Goal: Navigation & Orientation: Find specific page/section

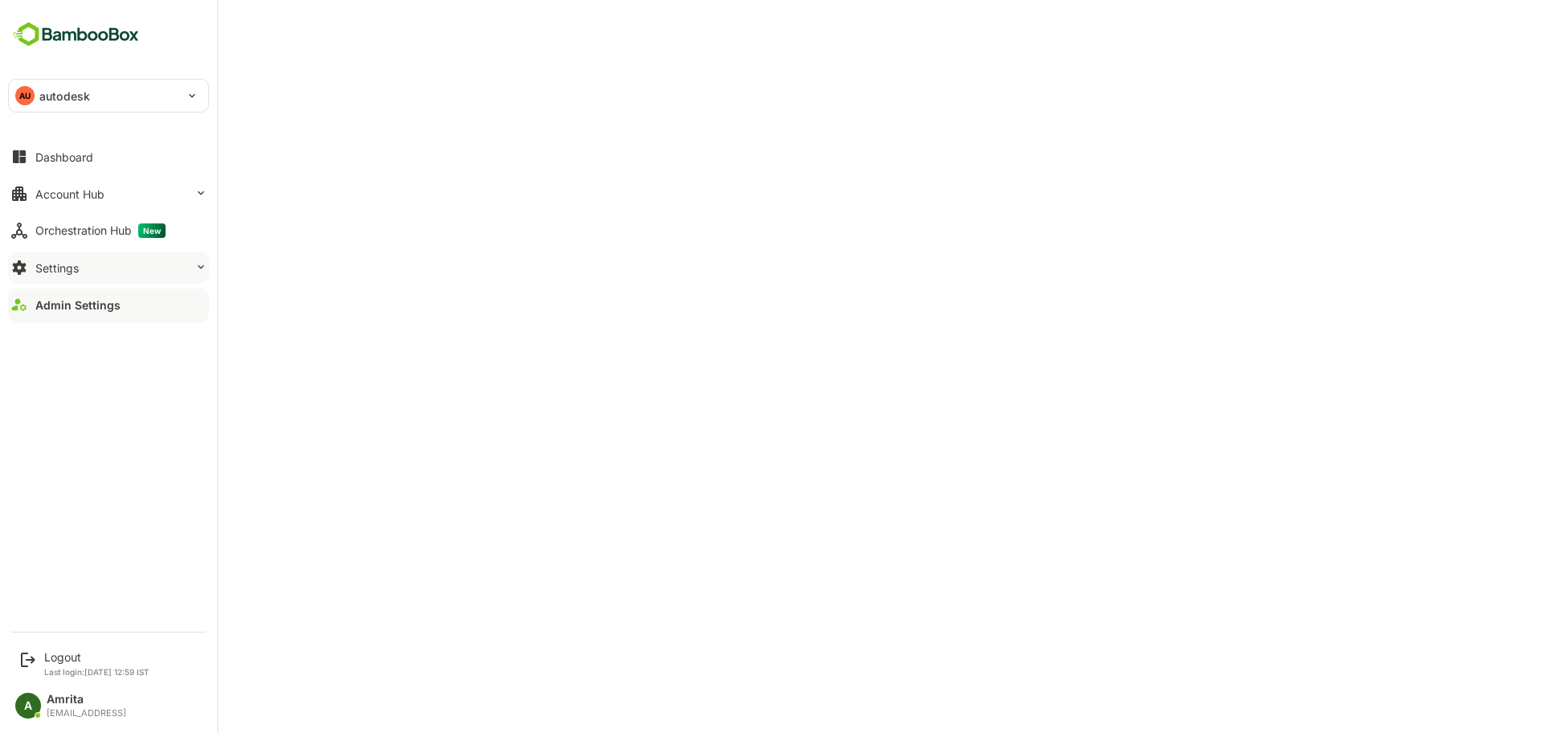
click at [95, 262] on button "Settings" at bounding box center [108, 268] width 201 height 32
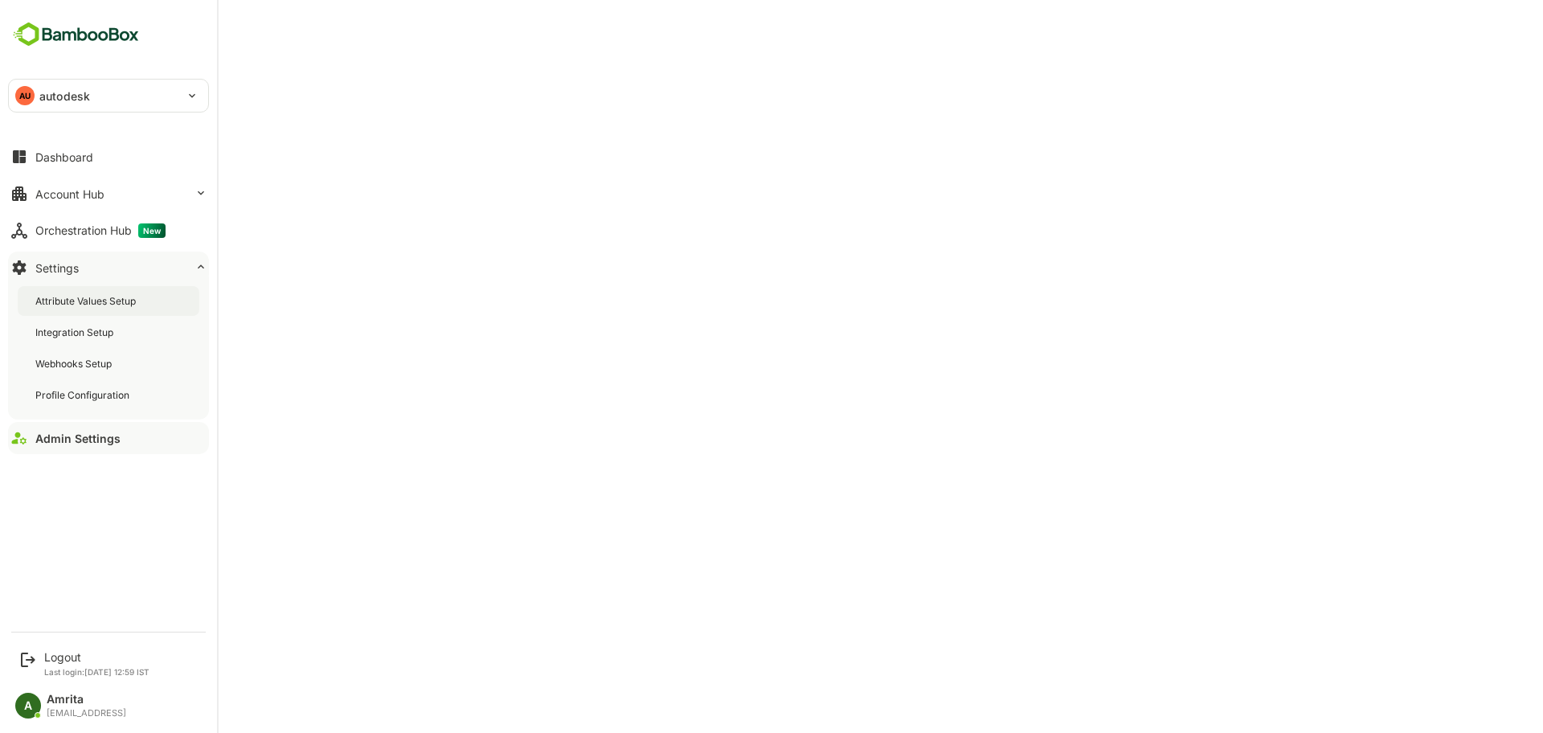
click at [88, 294] on div "Attribute Values Setup" at bounding box center [87, 301] width 104 height 14
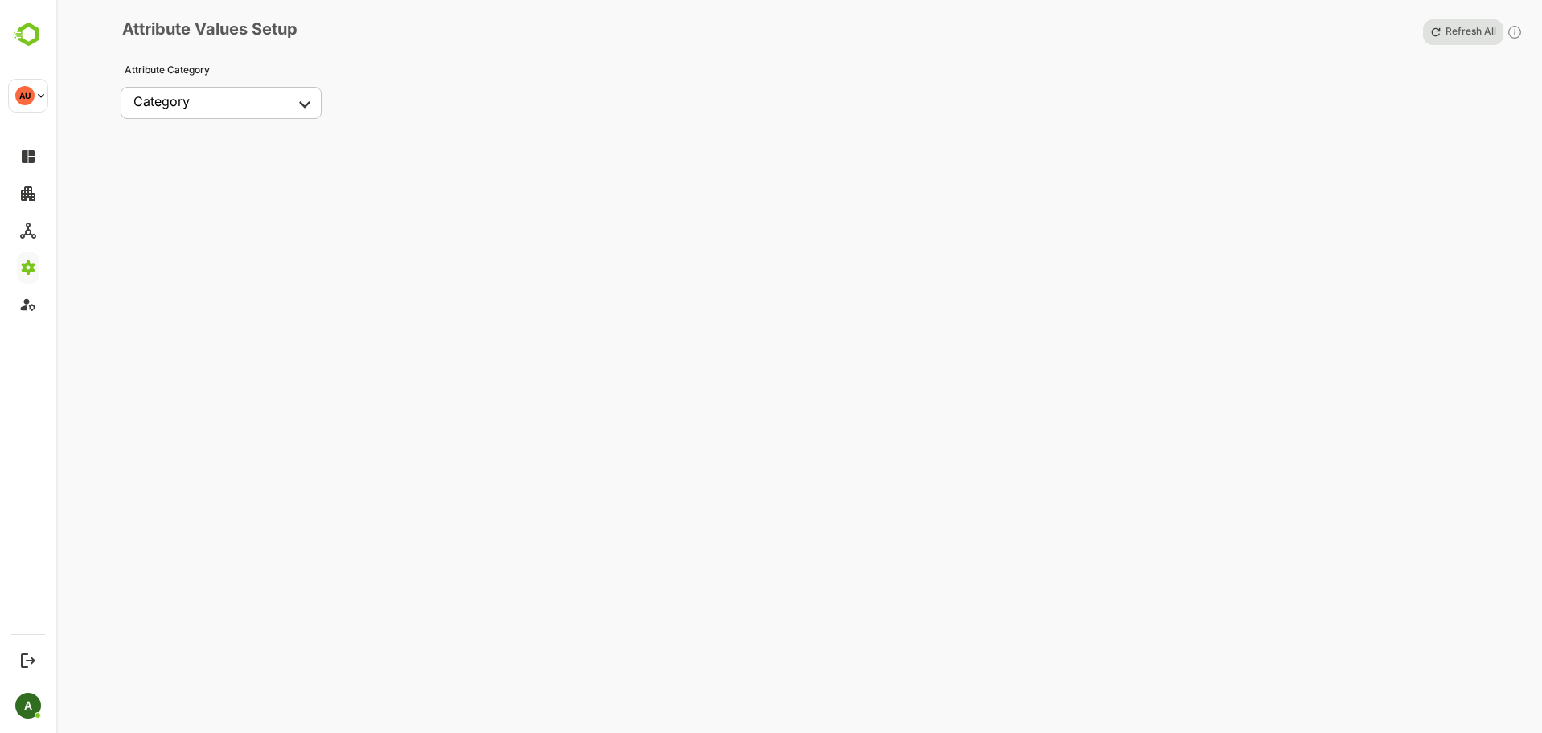
click at [293, 119] on div "Attribute Category Category ​ ​" at bounding box center [230, 94] width 233 height 61
click at [304, 102] on body "AU autodesk ******** AU Logout Last login: Oct 13 12:59 IST A Amrita amrita@bam…" at bounding box center [771, 366] width 1543 height 733
click at [309, 111] on div at bounding box center [771, 366] width 1543 height 733
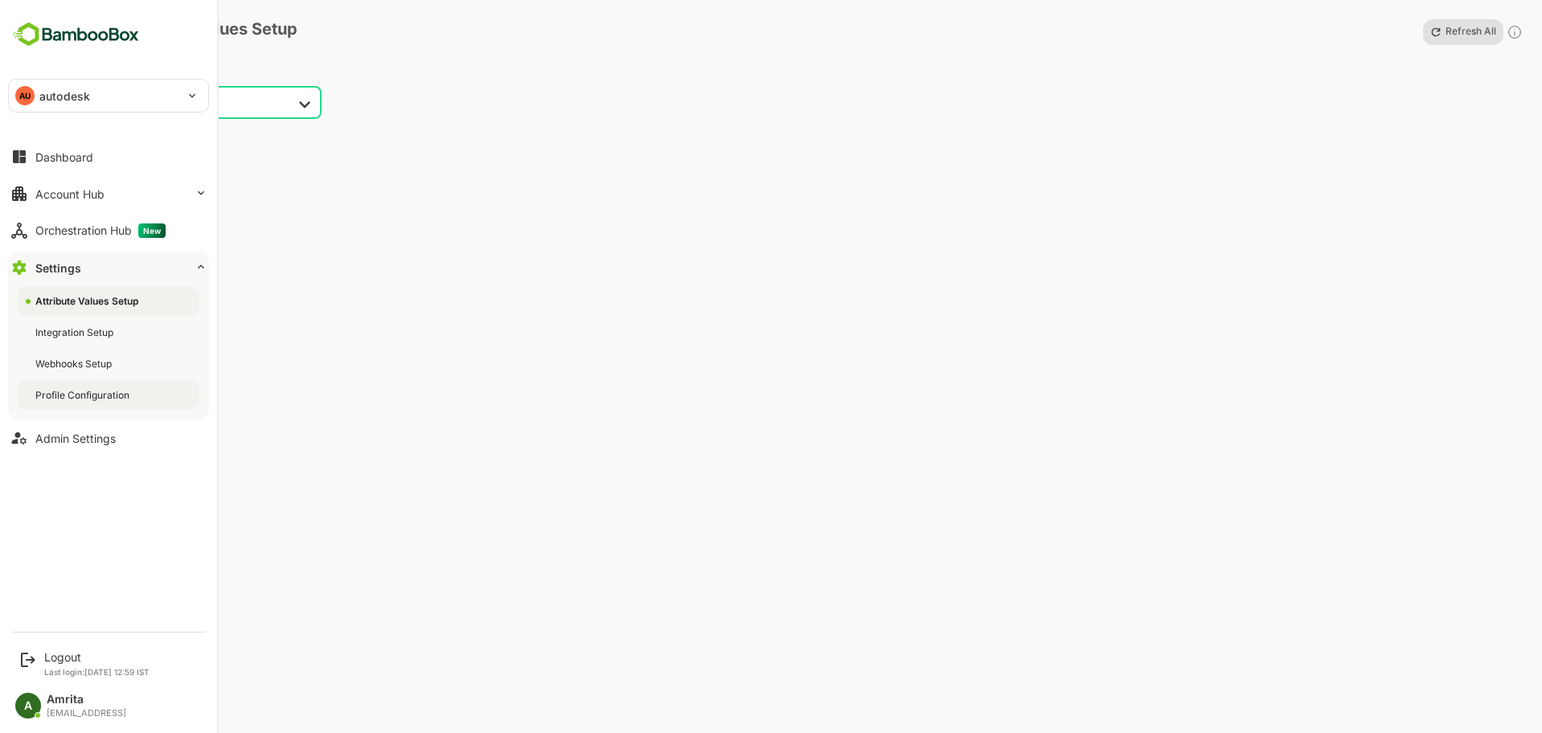
click at [78, 389] on div "Profile Configuration" at bounding box center [83, 395] width 97 height 14
click at [78, 346] on div "Integration Setup" at bounding box center [109, 332] width 182 height 30
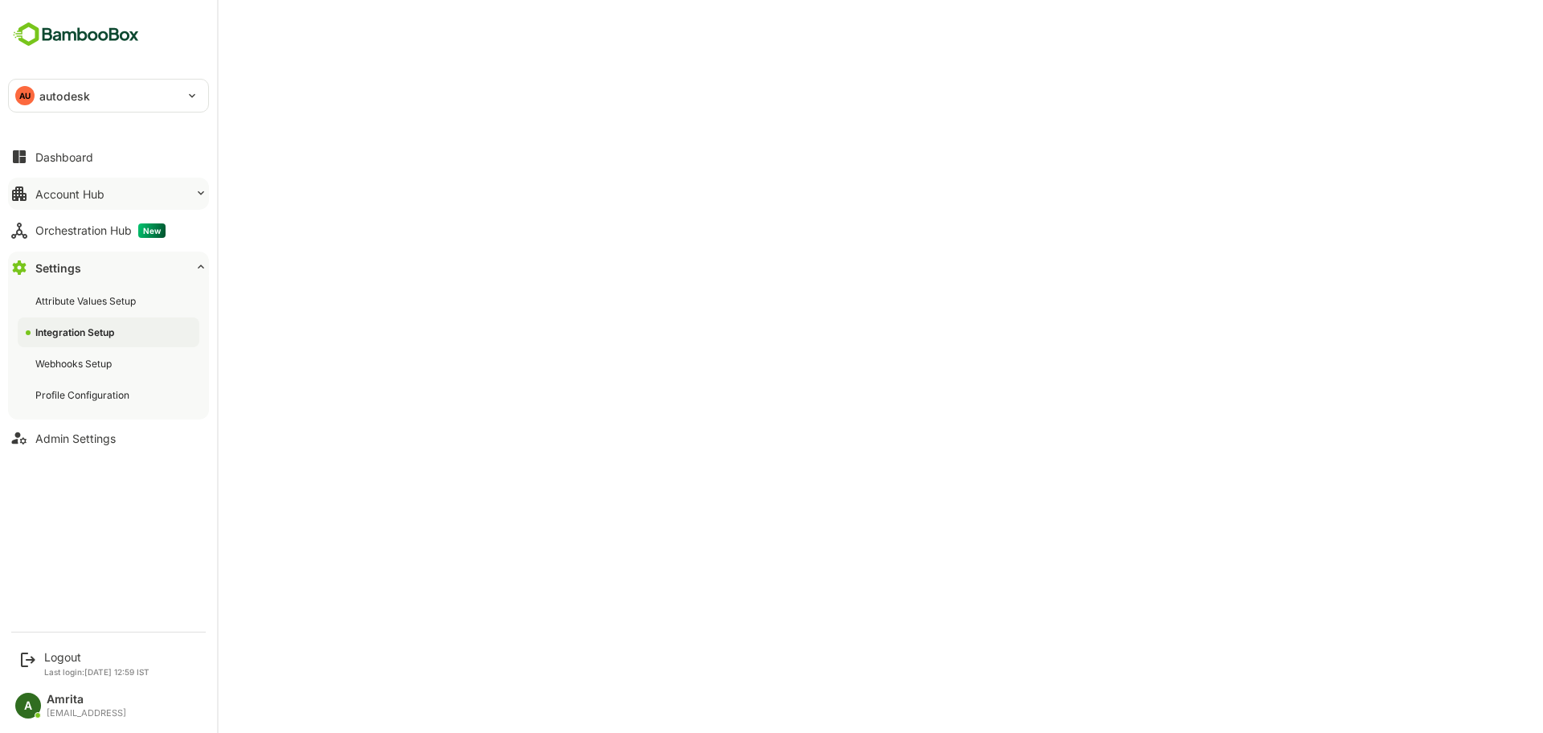
click at [68, 185] on button "Account Hub" at bounding box center [108, 194] width 201 height 32
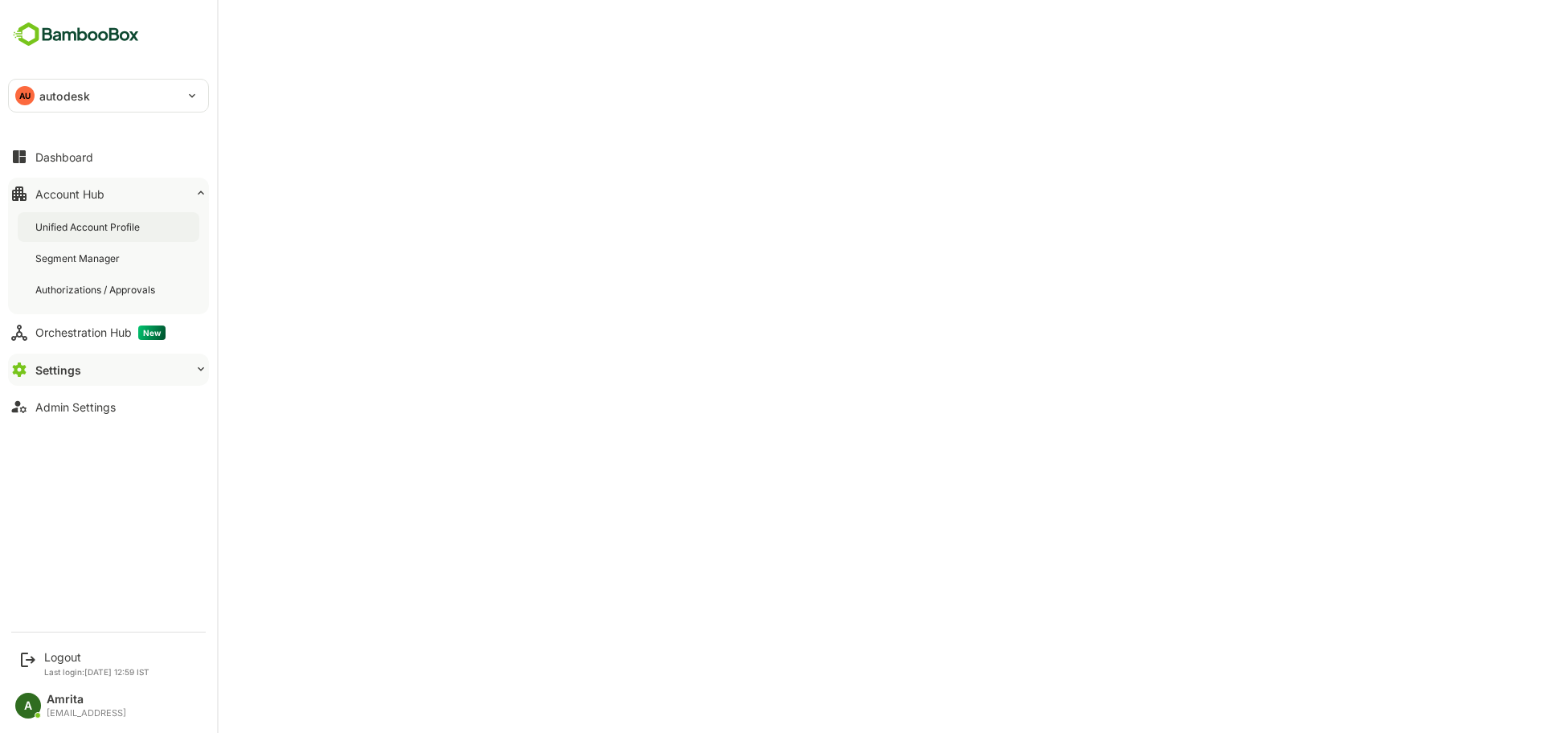
click at [110, 234] on div "Unified Account Profile" at bounding box center [109, 227] width 182 height 30
click at [76, 367] on div "Settings" at bounding box center [56, 370] width 43 height 14
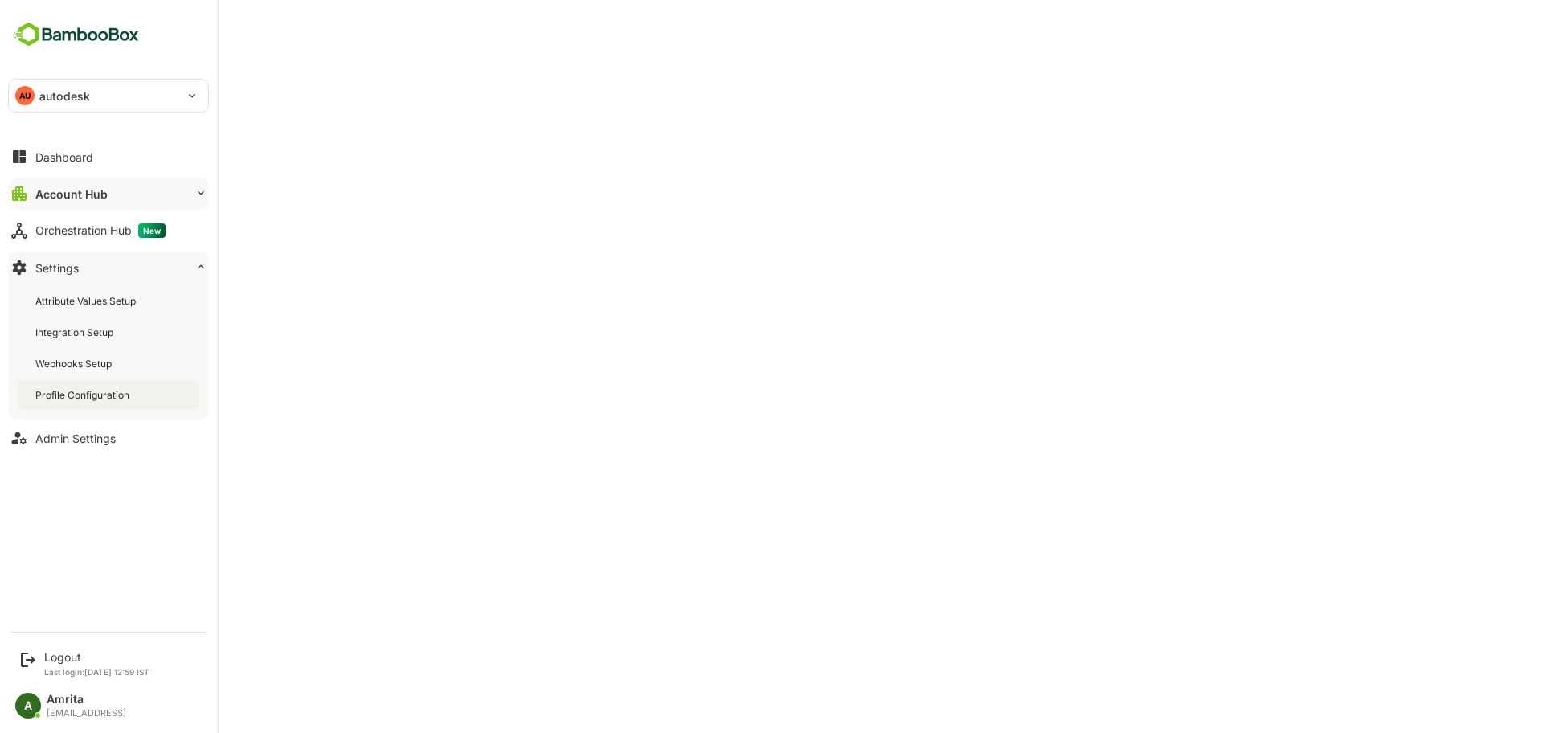
click at [134, 398] on div "Profile Configuration" at bounding box center [109, 395] width 182 height 30
click at [60, 434] on div "Admin Settings" at bounding box center [75, 439] width 80 height 14
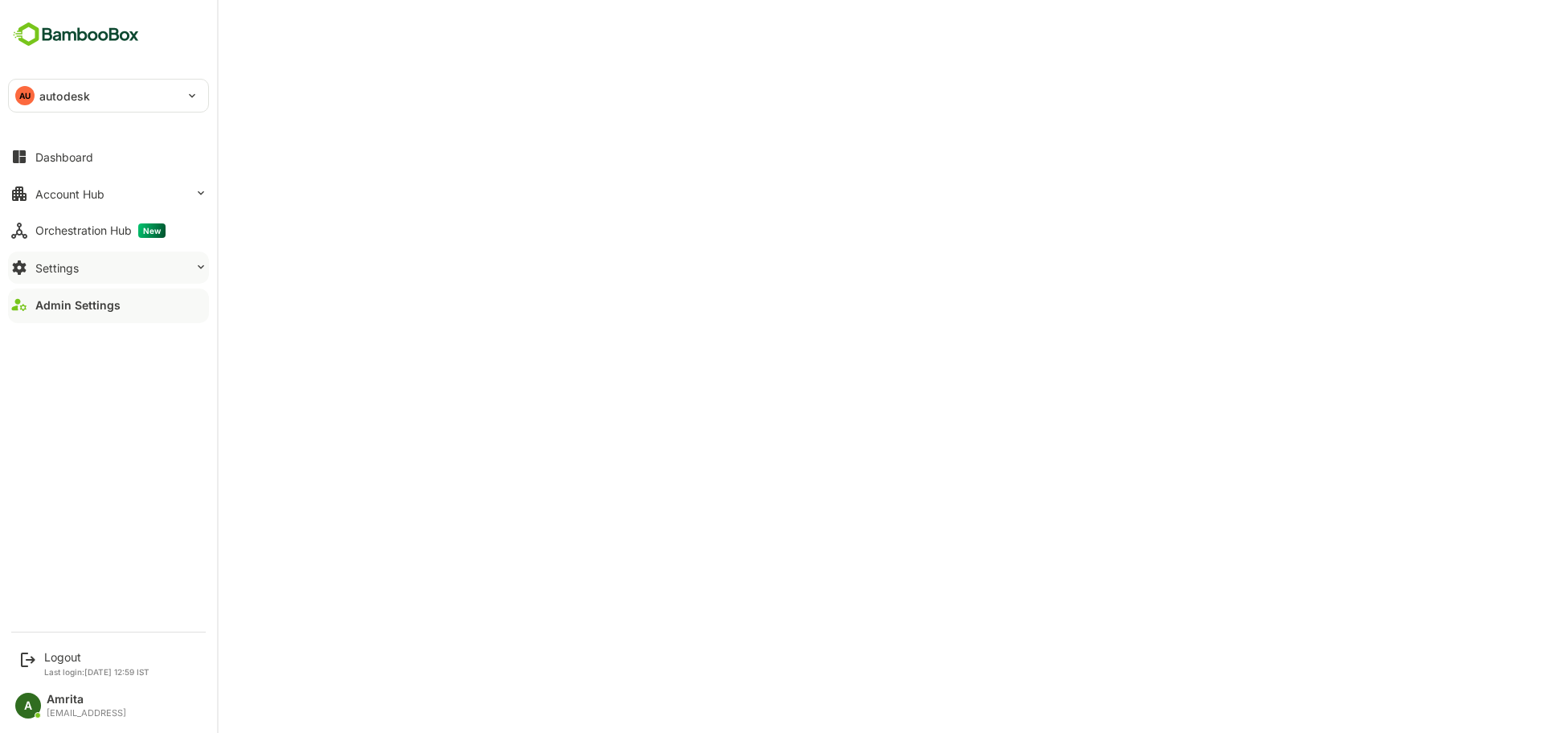
click at [35, 272] on div "Settings" at bounding box center [56, 268] width 43 height 14
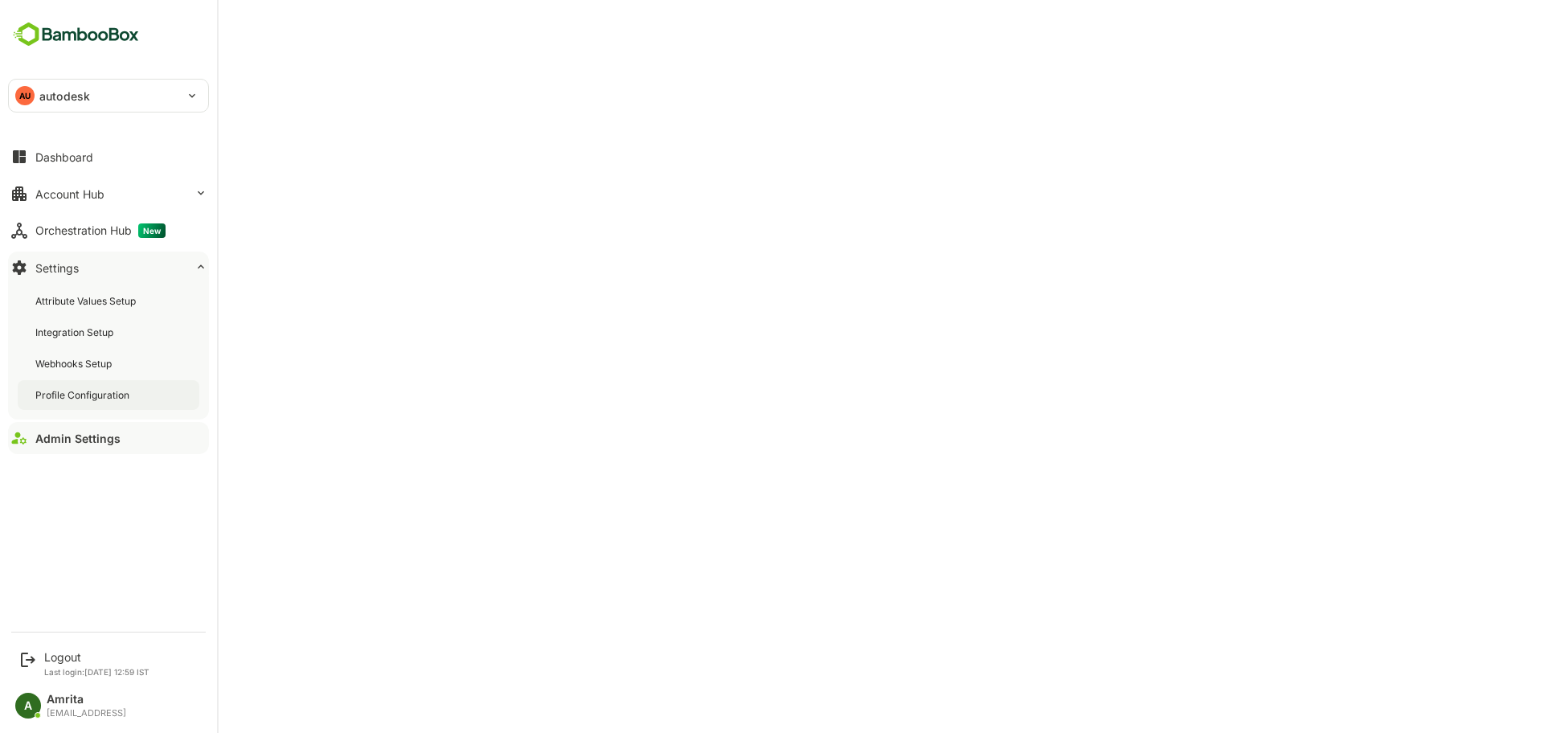
click at [113, 392] on div "Profile Configuration" at bounding box center [83, 395] width 97 height 14
click at [109, 430] on button "Admin Settings" at bounding box center [108, 438] width 201 height 32
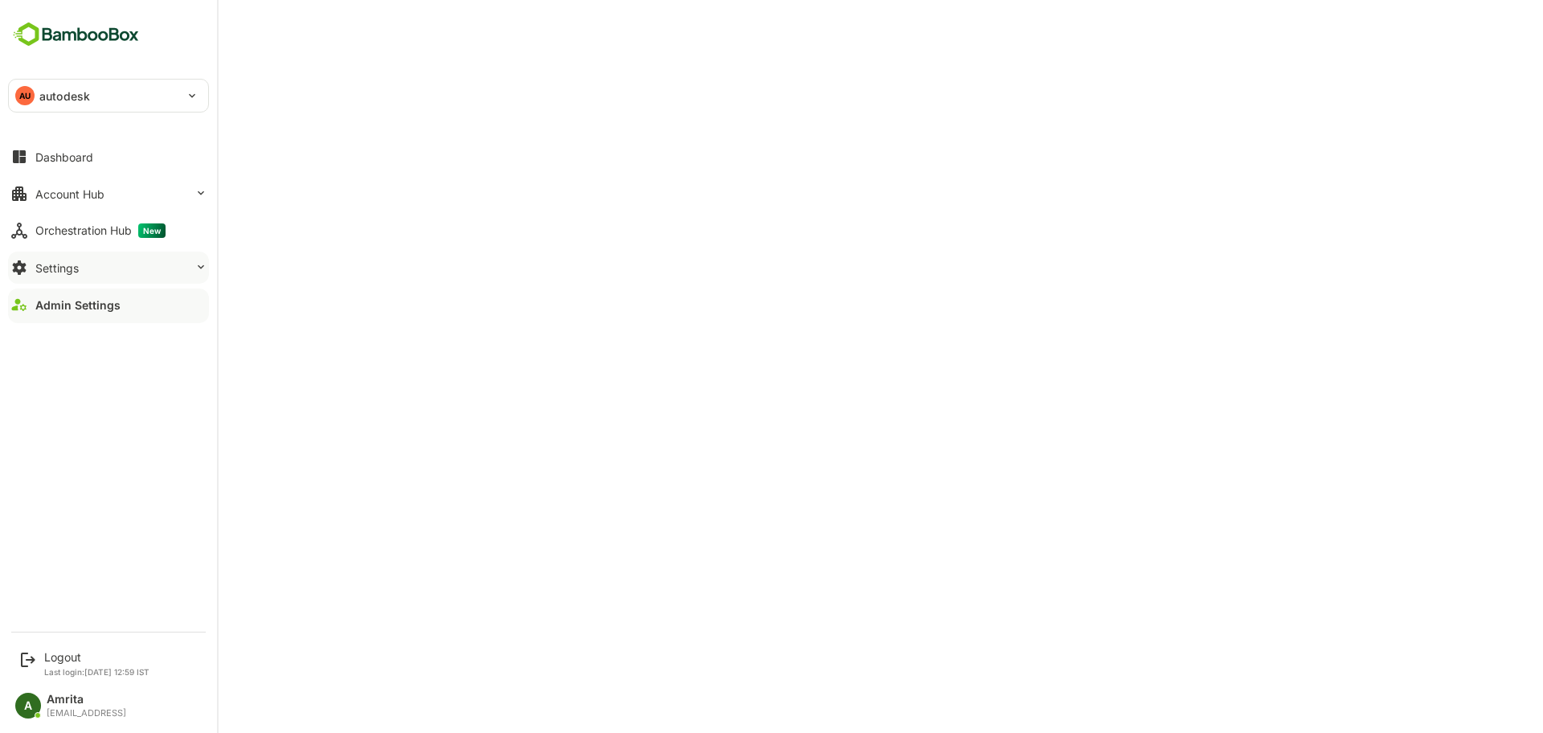
click at [40, 260] on button "Settings" at bounding box center [108, 268] width 201 height 32
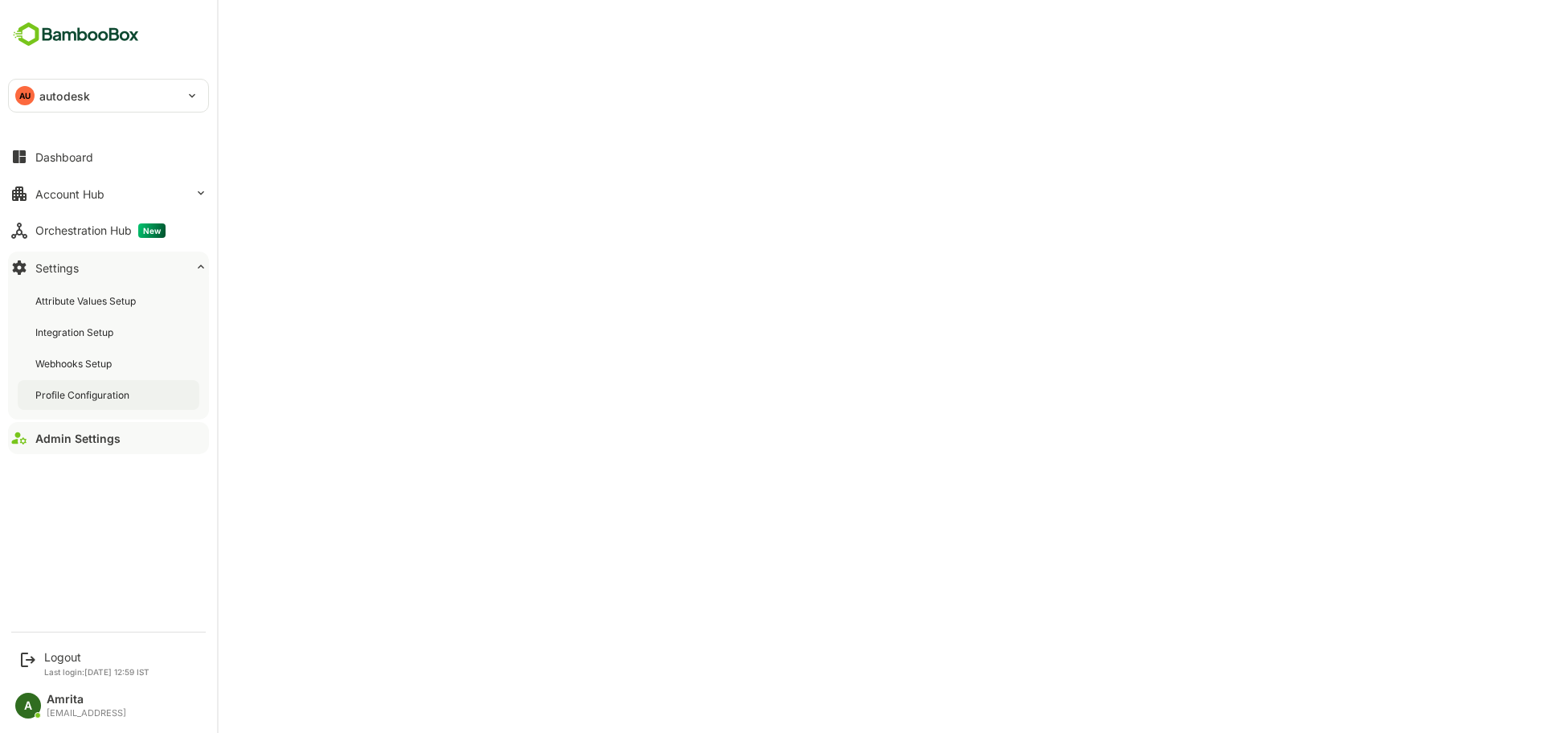
click at [97, 386] on div "Profile Configuration" at bounding box center [109, 395] width 182 height 30
click at [52, 659] on div "Logout" at bounding box center [96, 657] width 105 height 14
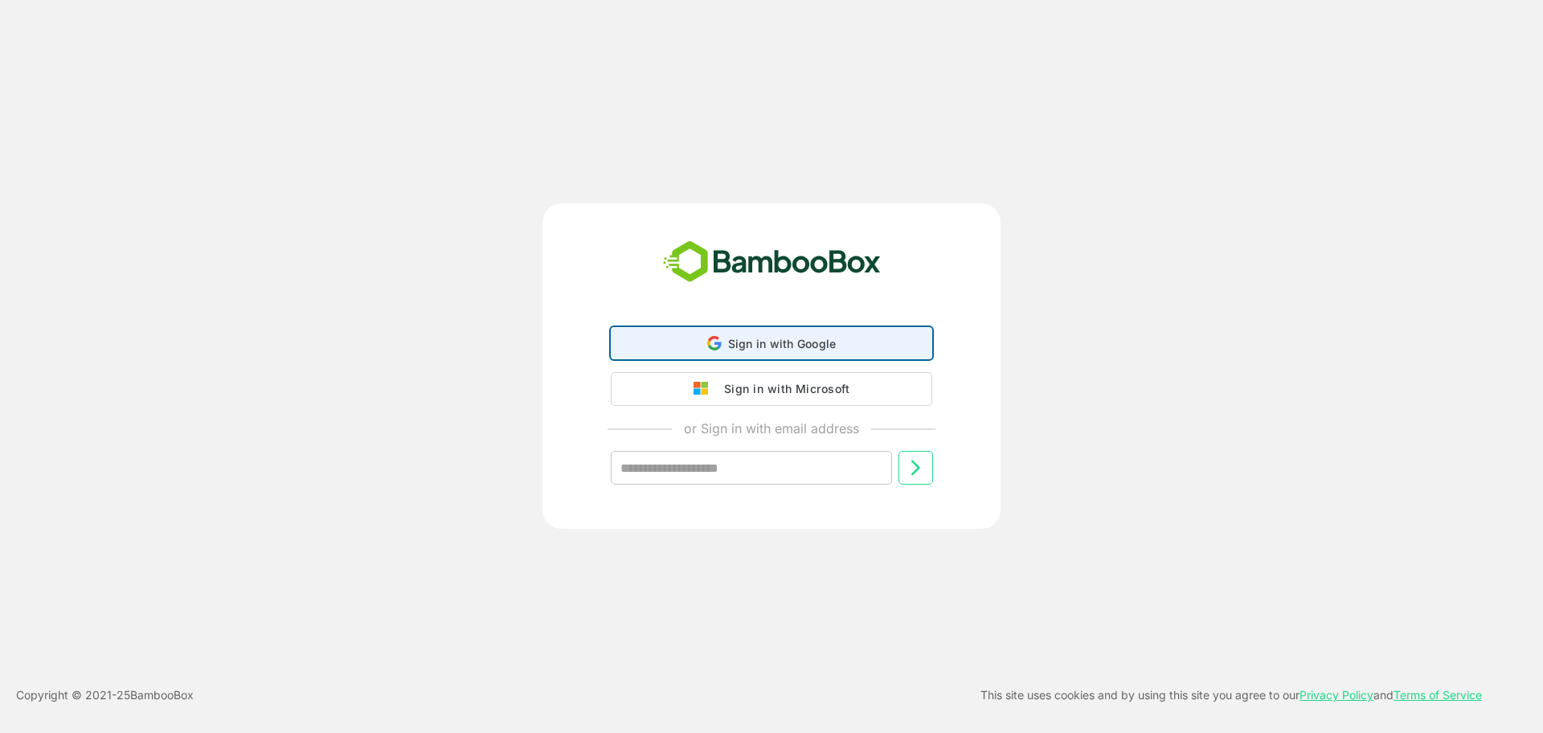
click at [725, 351] on div "Sign in with Google Sign in with Google. Opens in new tab" at bounding box center [771, 343] width 301 height 31
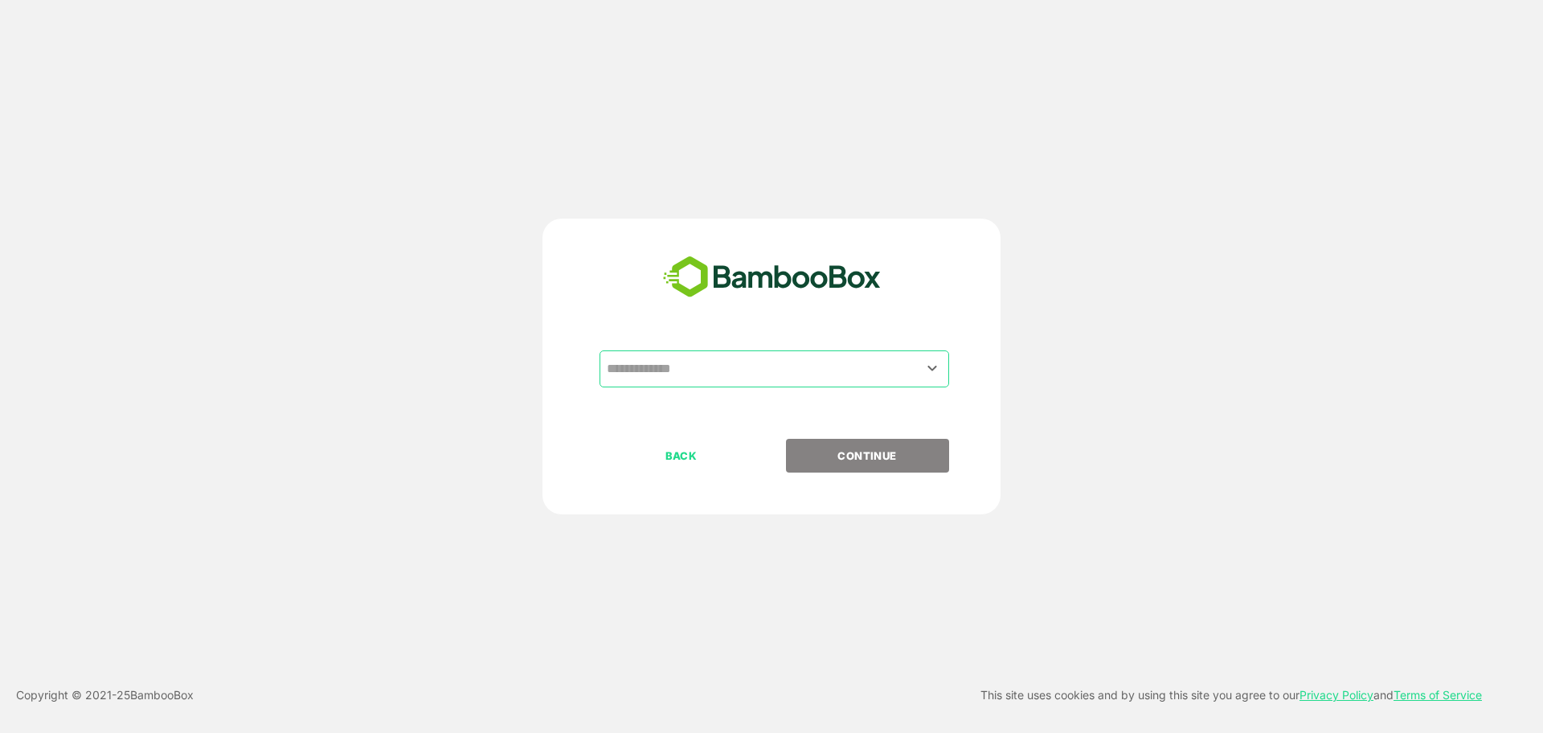
click at [700, 365] on input "text" at bounding box center [774, 369] width 343 height 31
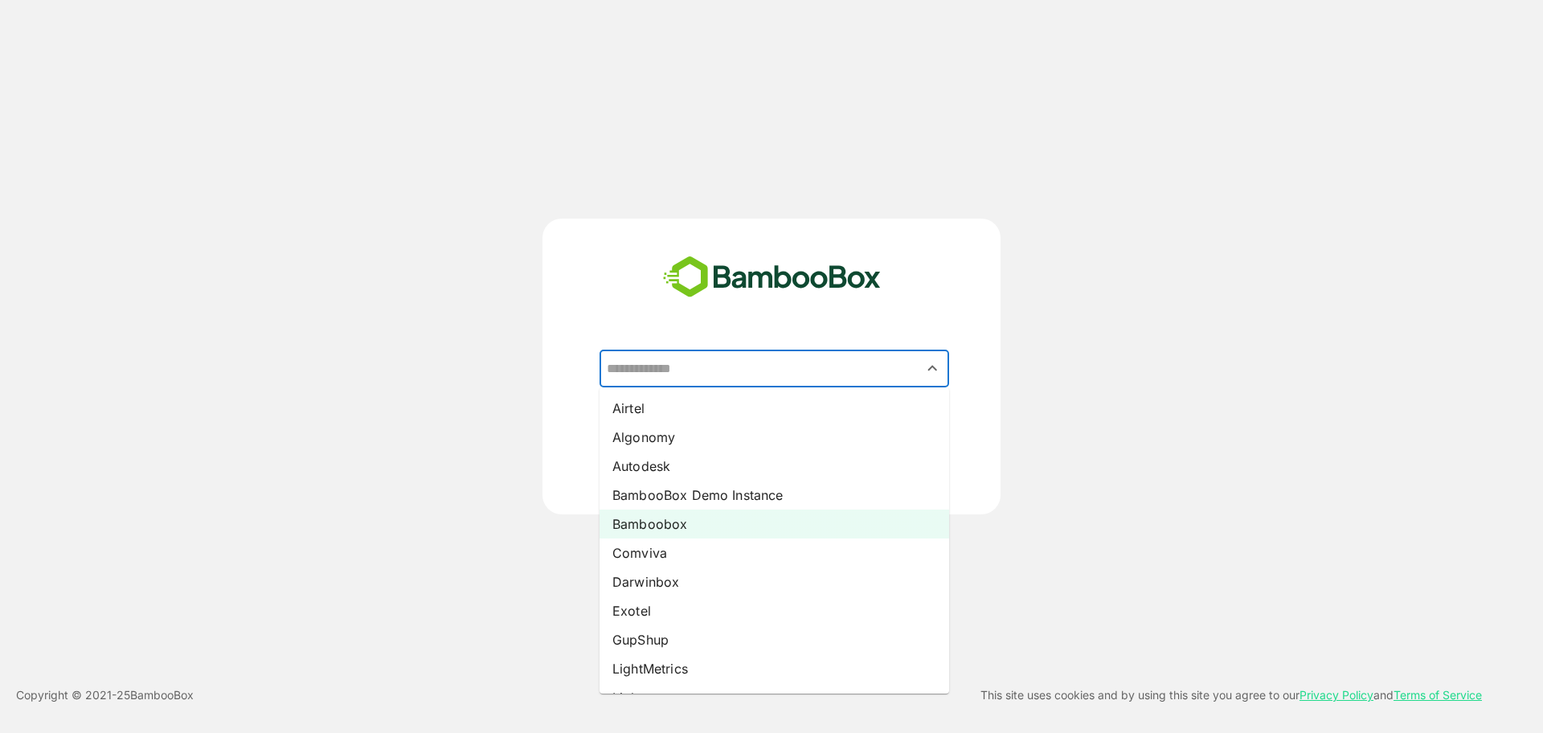
click at [670, 534] on li "Bamboobox" at bounding box center [775, 524] width 350 height 29
click at [686, 376] on input "*********" at bounding box center [774, 369] width 343 height 31
click at [671, 554] on li "Comviva" at bounding box center [775, 553] width 350 height 29
type input "*******"
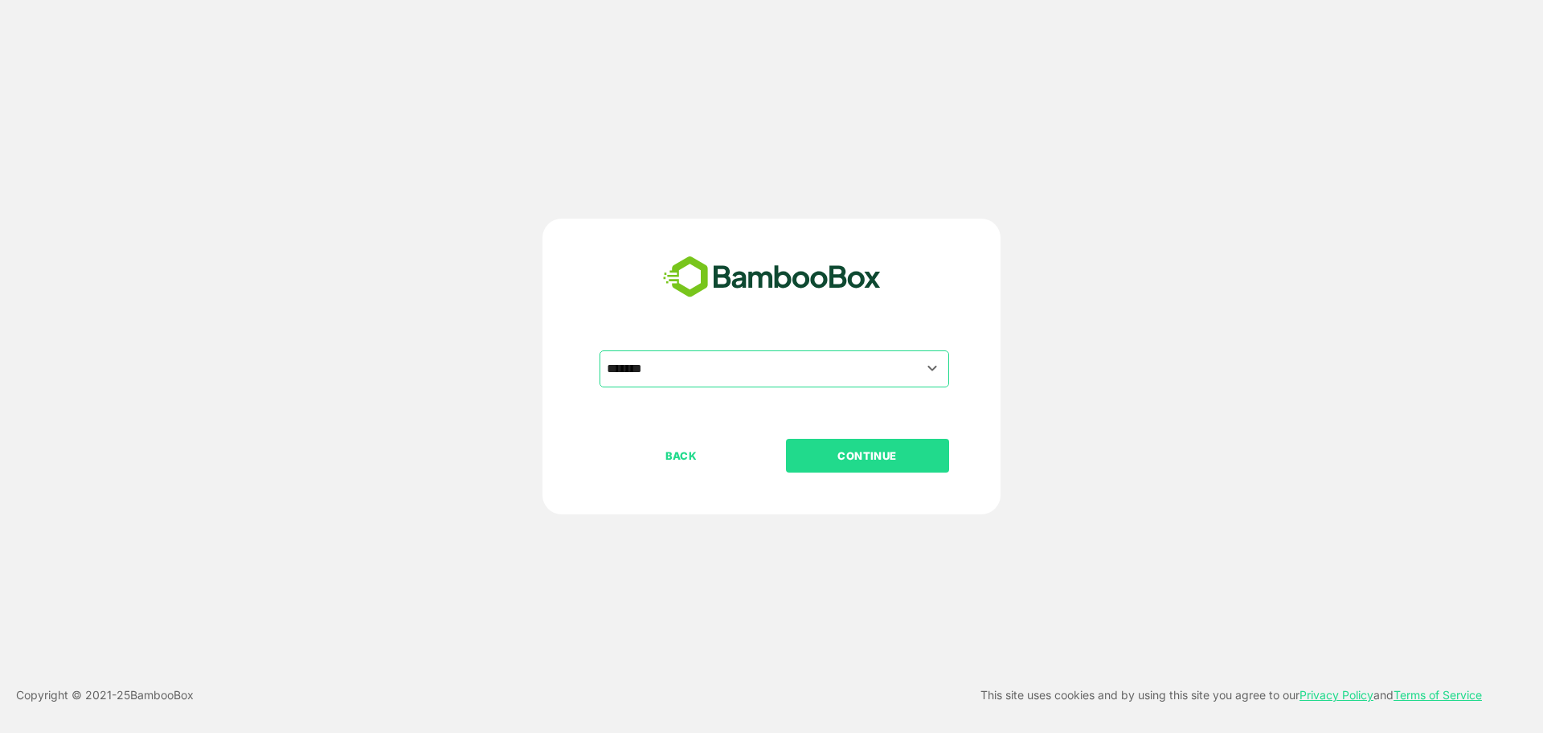
click at [868, 469] on button "CONTINUE" at bounding box center [867, 456] width 163 height 34
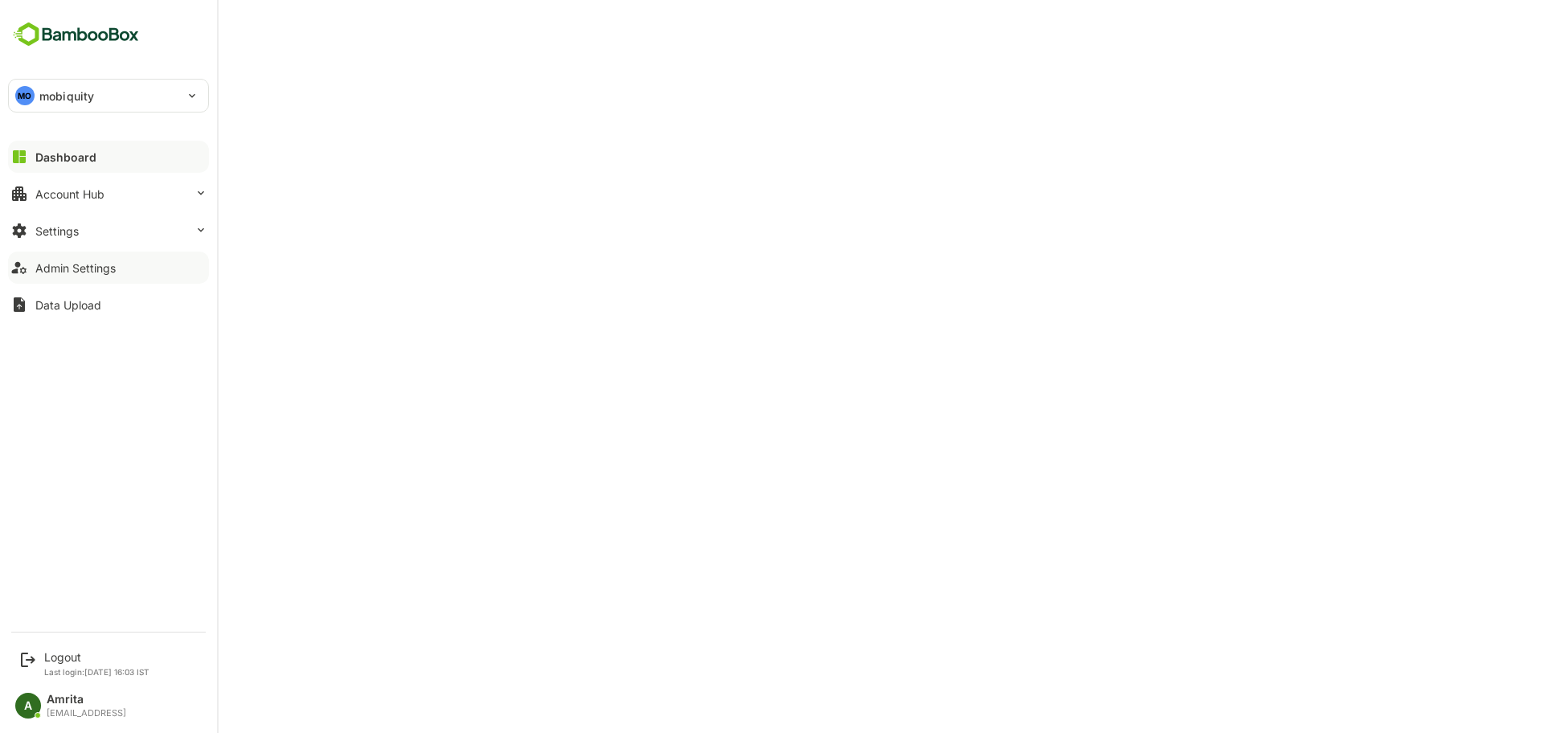
click at [36, 274] on div "Admin Settings" at bounding box center [75, 268] width 80 height 14
click at [52, 658] on div "Logout" at bounding box center [96, 657] width 105 height 14
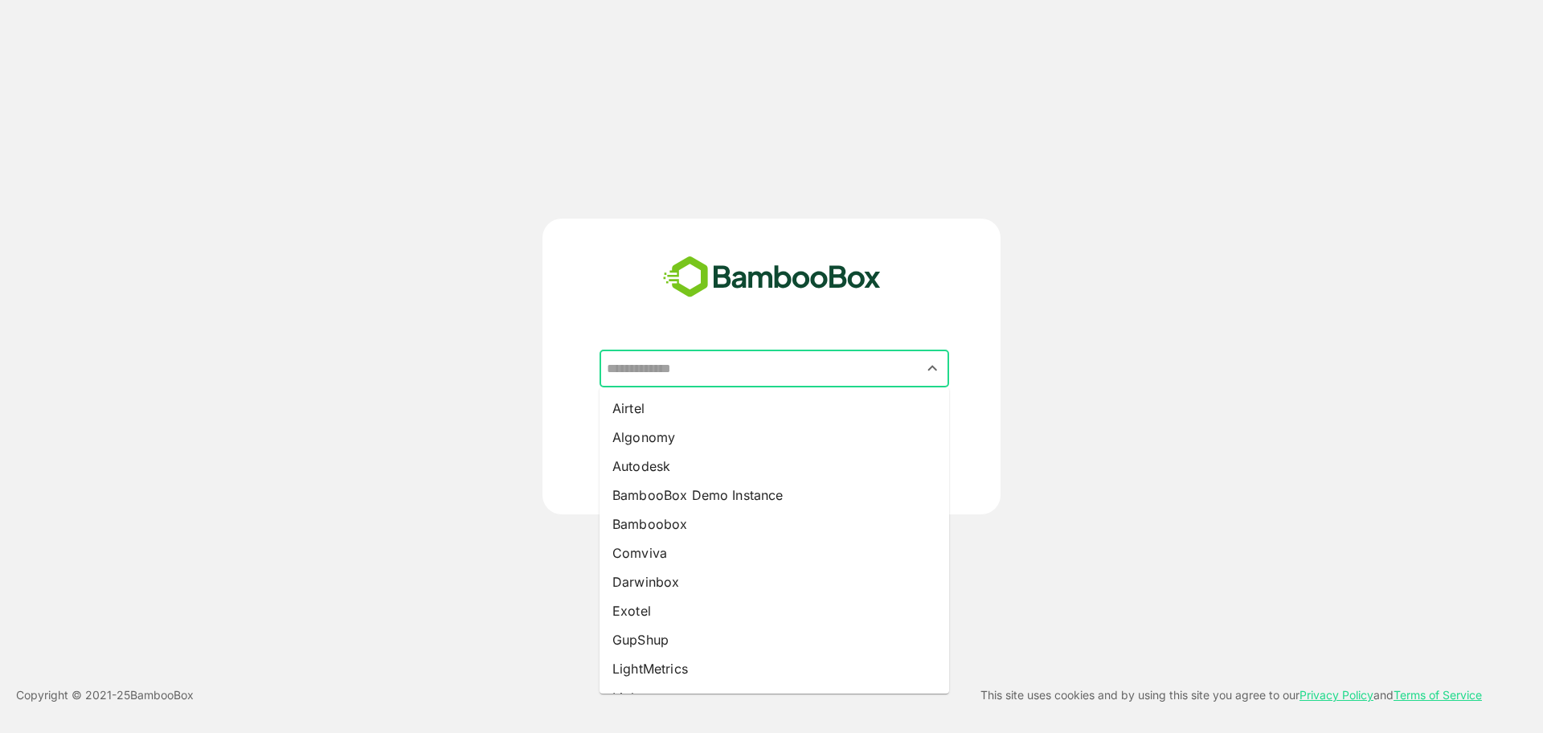
click at [691, 374] on input "text" at bounding box center [774, 369] width 343 height 31
click at [667, 523] on li "Bamboobox" at bounding box center [775, 524] width 350 height 29
type input "*********"
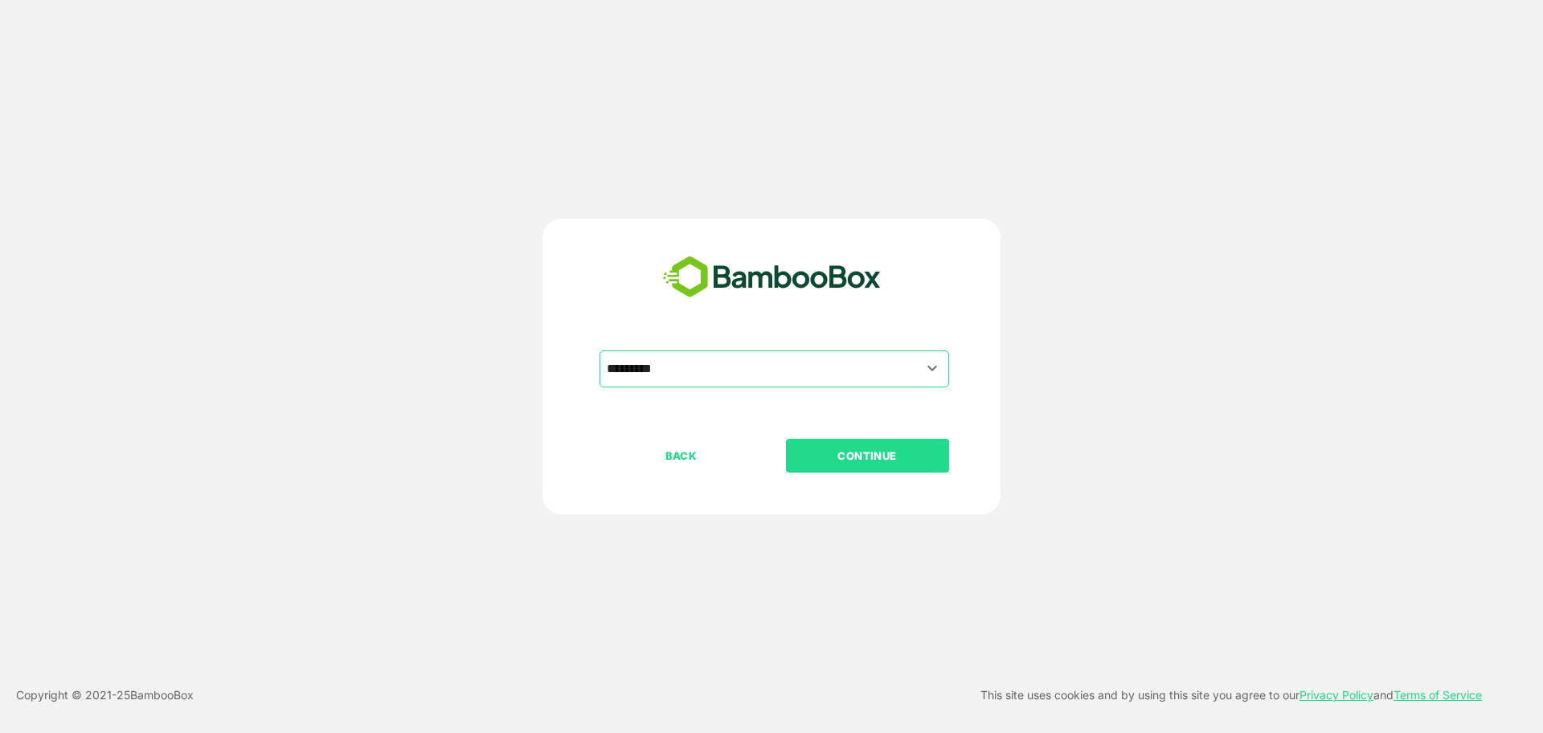
click at [832, 459] on p "CONTINUE" at bounding box center [867, 456] width 161 height 18
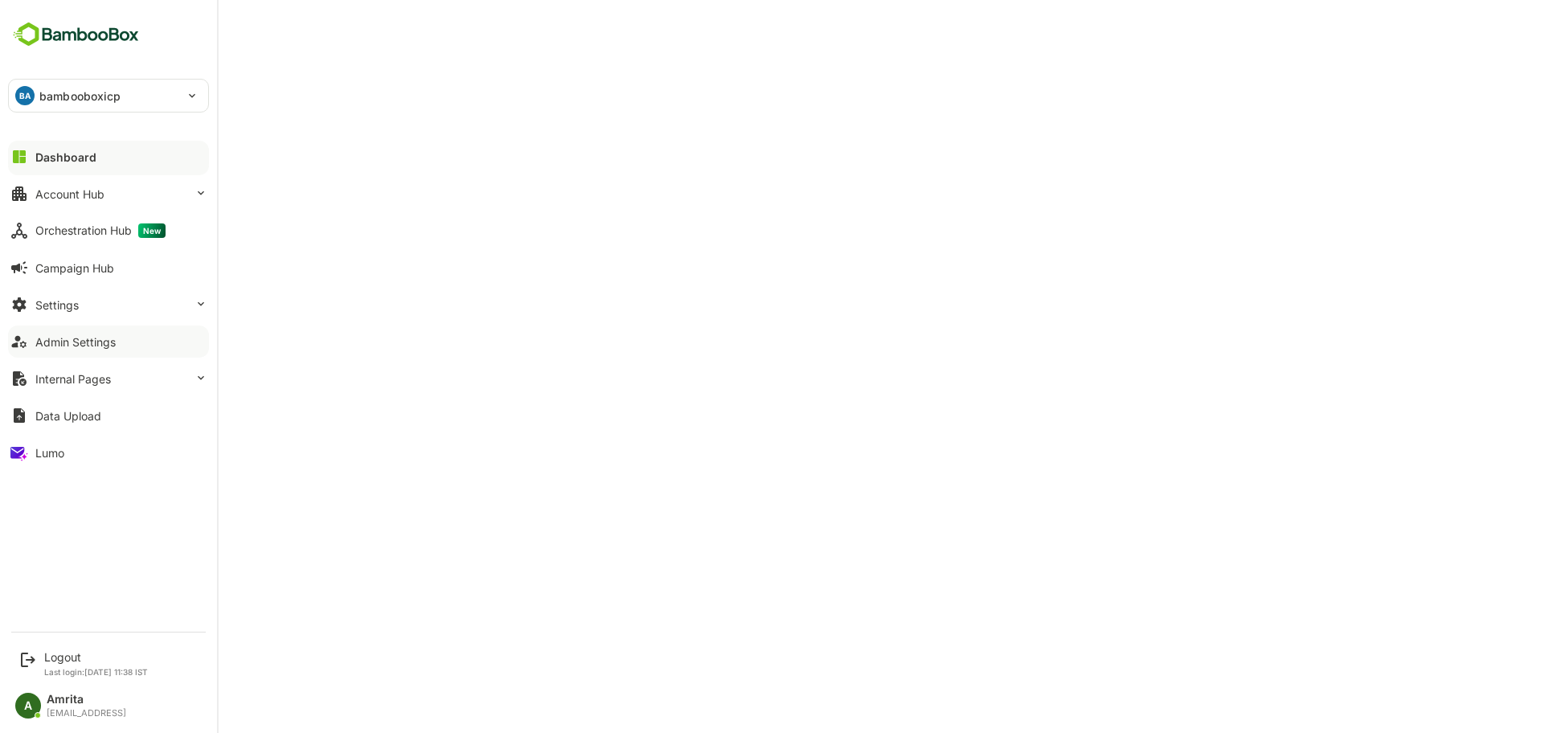
click at [94, 341] on div "Admin Settings" at bounding box center [75, 342] width 80 height 14
click at [41, 193] on div "Account Hub" at bounding box center [69, 194] width 69 height 14
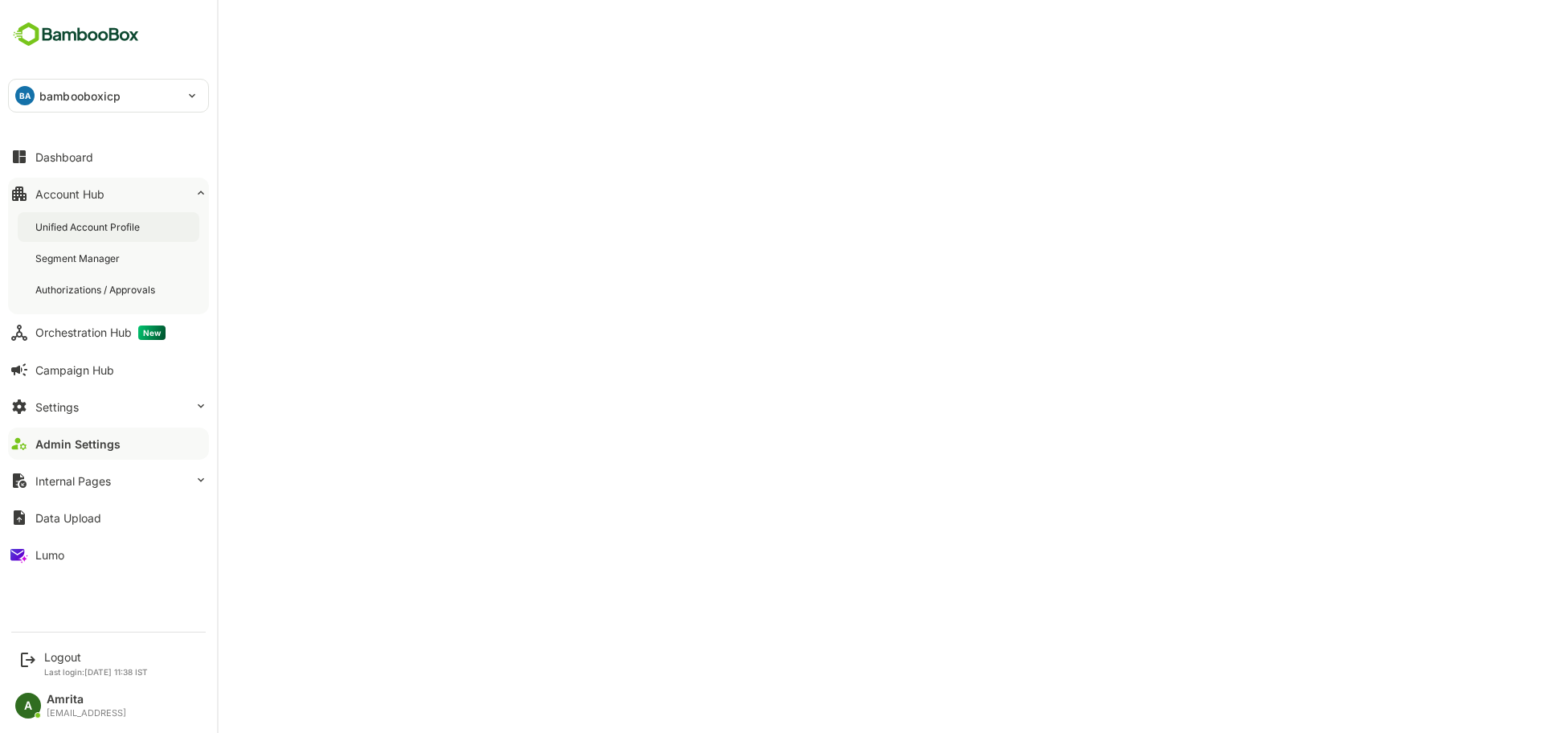
click at [85, 229] on div "Unified Account Profile" at bounding box center [89, 227] width 108 height 14
click at [88, 445] on div "Admin Settings" at bounding box center [75, 444] width 80 height 14
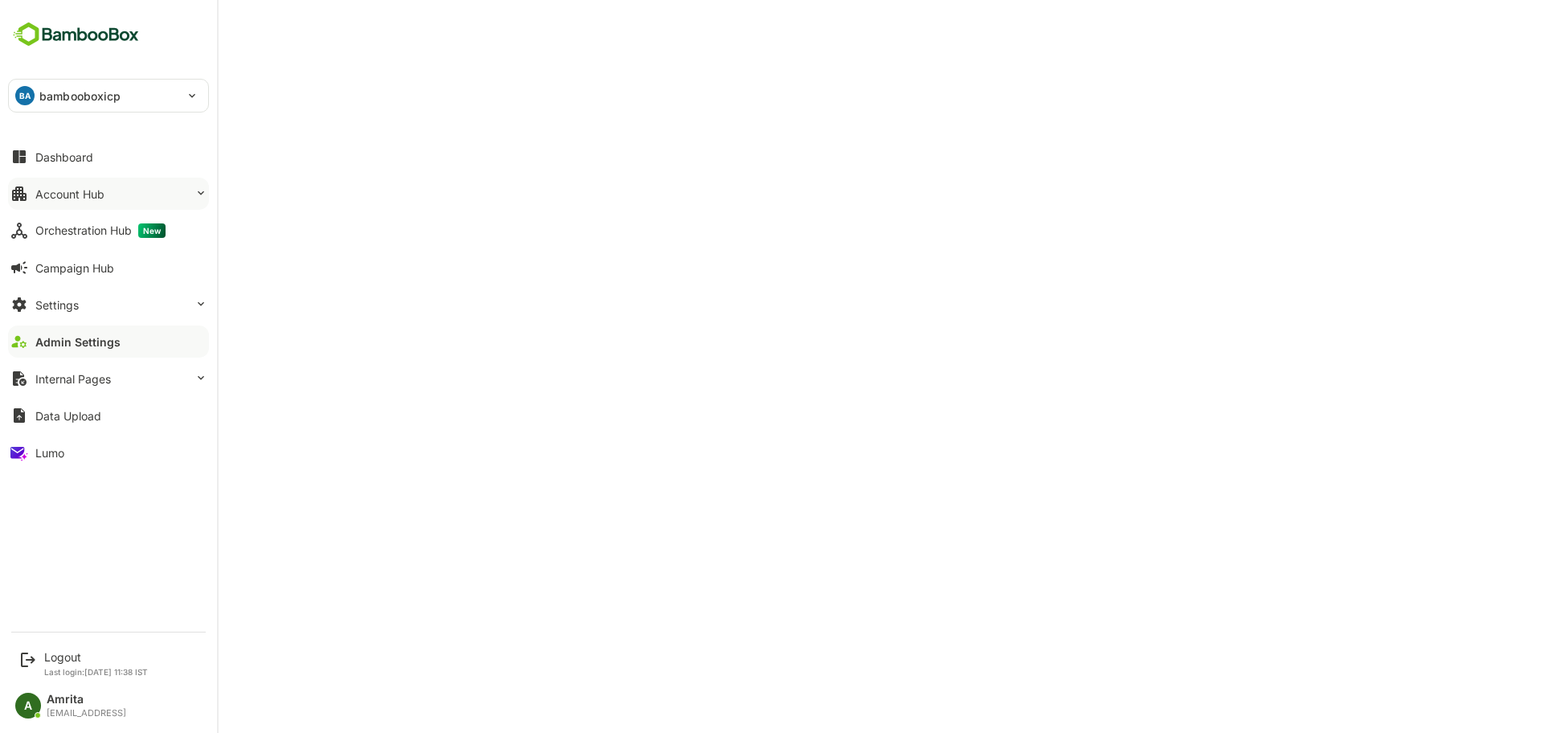
click at [67, 187] on div "Account Hub" at bounding box center [69, 194] width 69 height 14
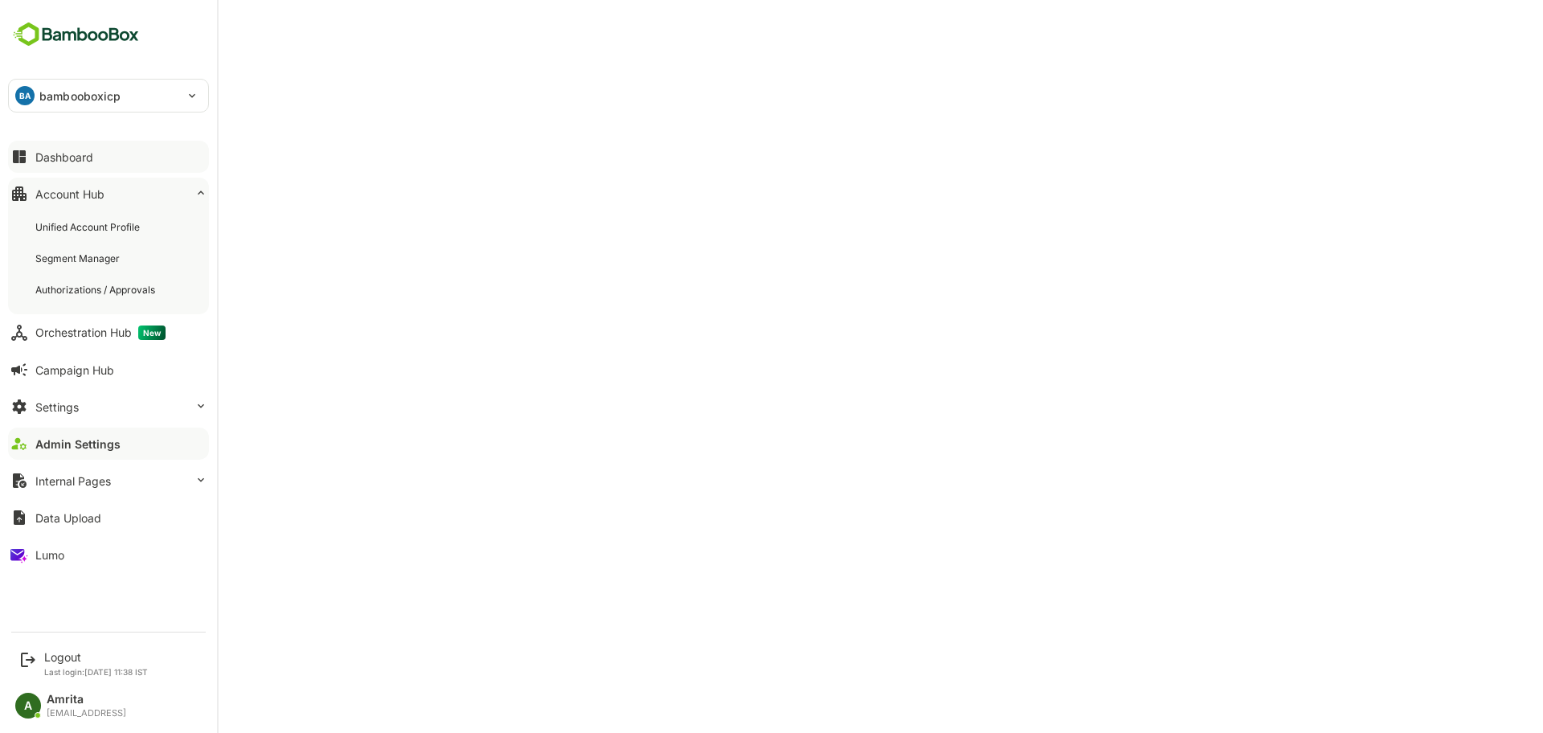
click at [92, 152] on div "Dashboard" at bounding box center [64, 157] width 58 height 14
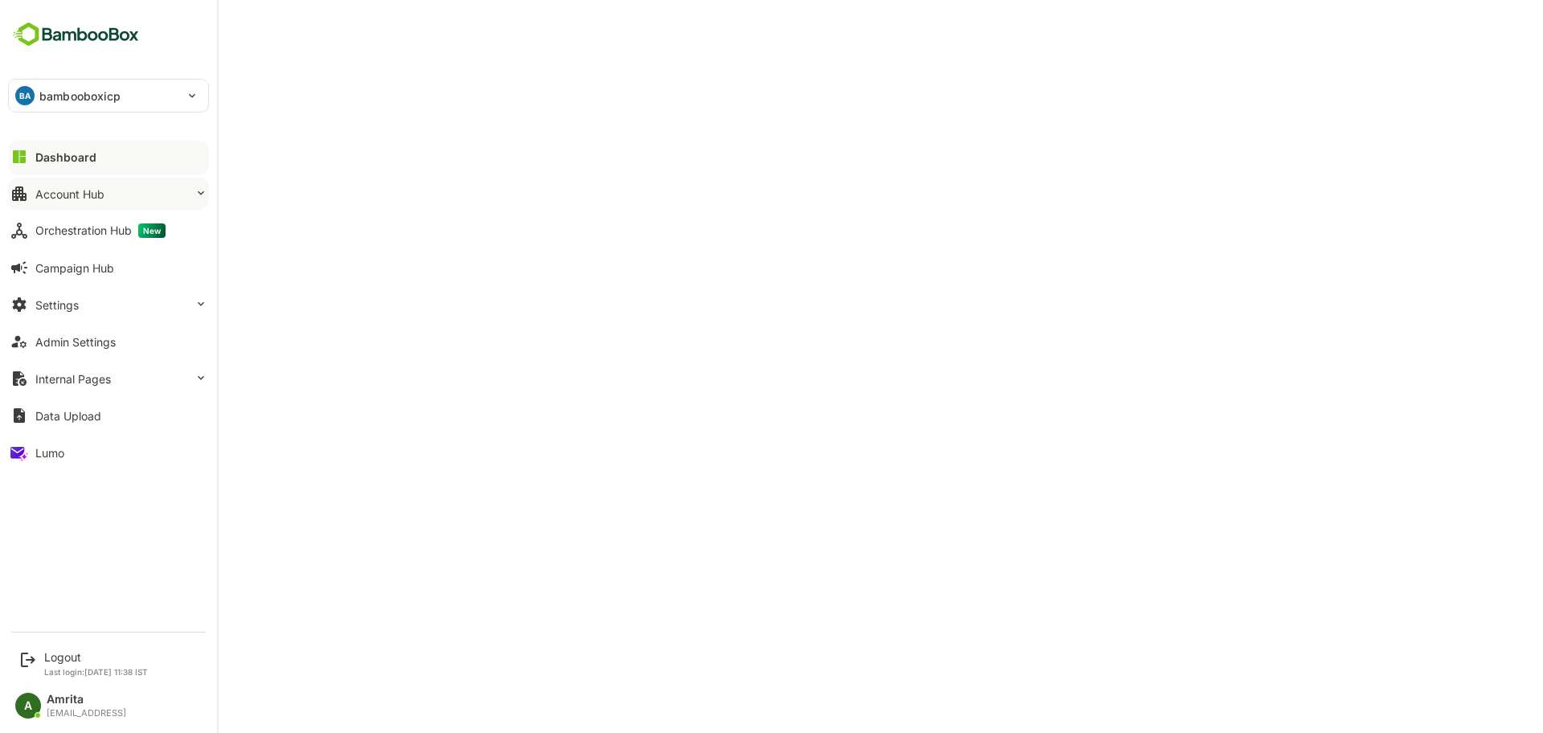
click at [47, 194] on div "Account Hub" at bounding box center [69, 194] width 69 height 14
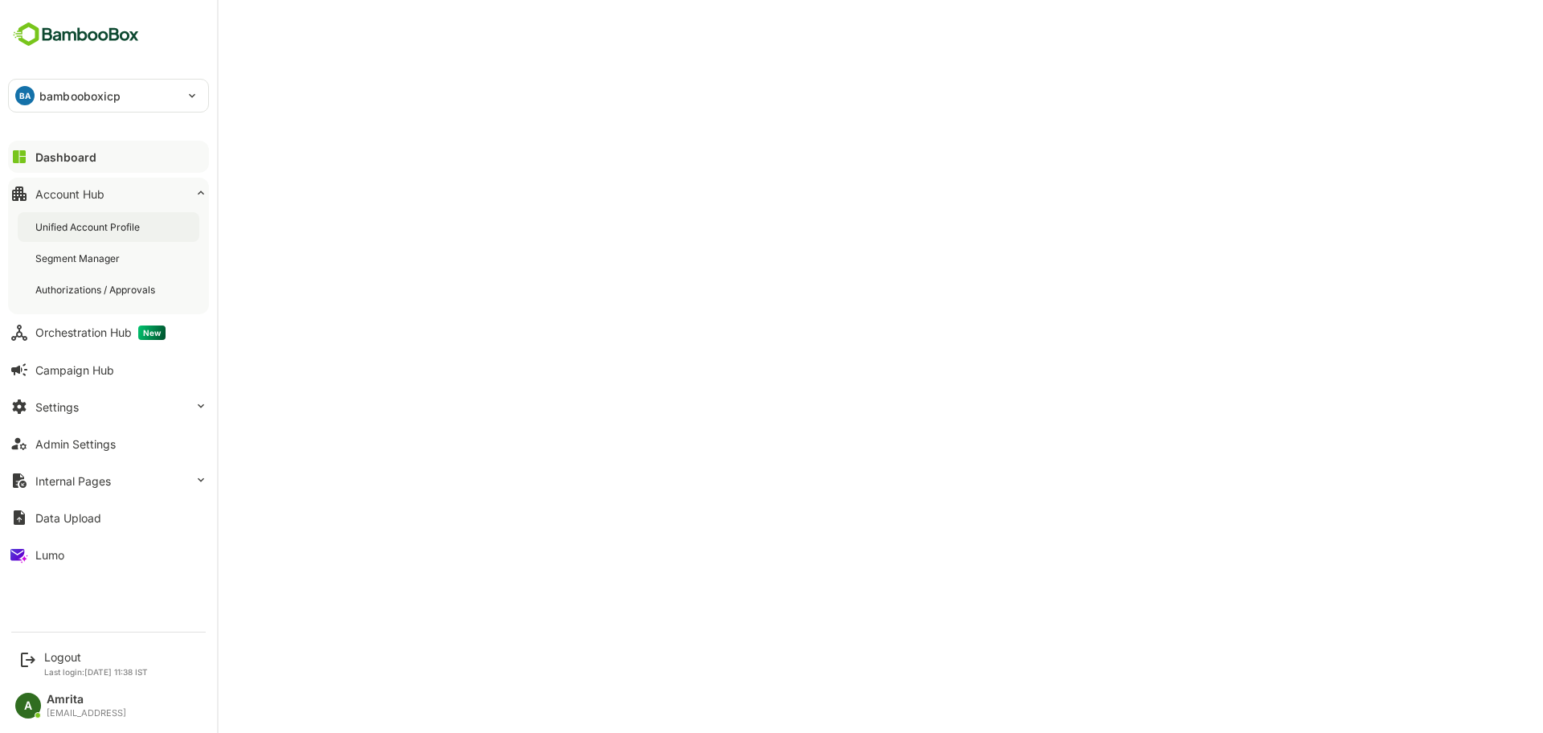
click at [69, 218] on div "Unified Account Profile" at bounding box center [109, 227] width 182 height 30
click at [101, 445] on div "Admin Settings" at bounding box center [75, 444] width 80 height 14
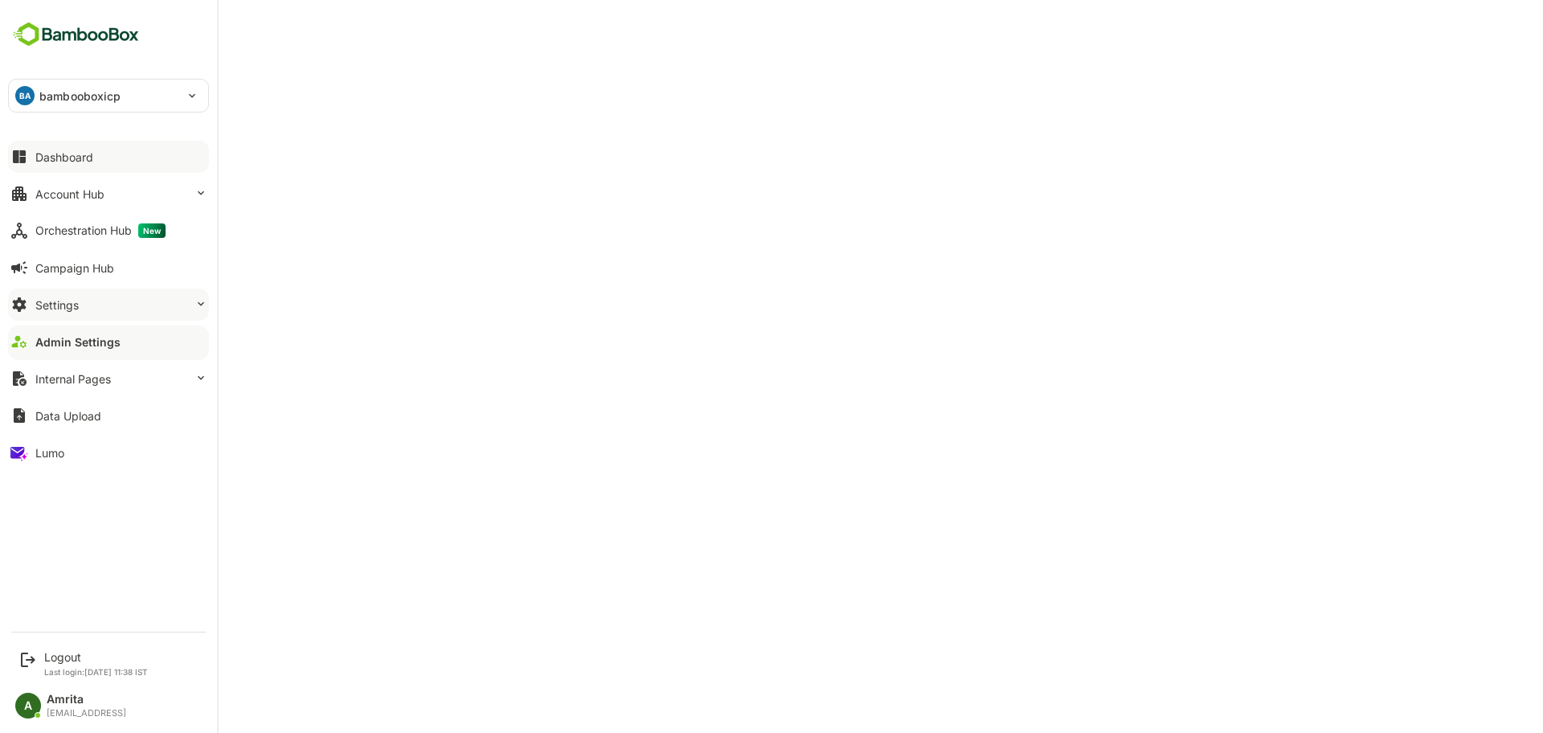
click at [87, 312] on button "Settings" at bounding box center [108, 305] width 201 height 32
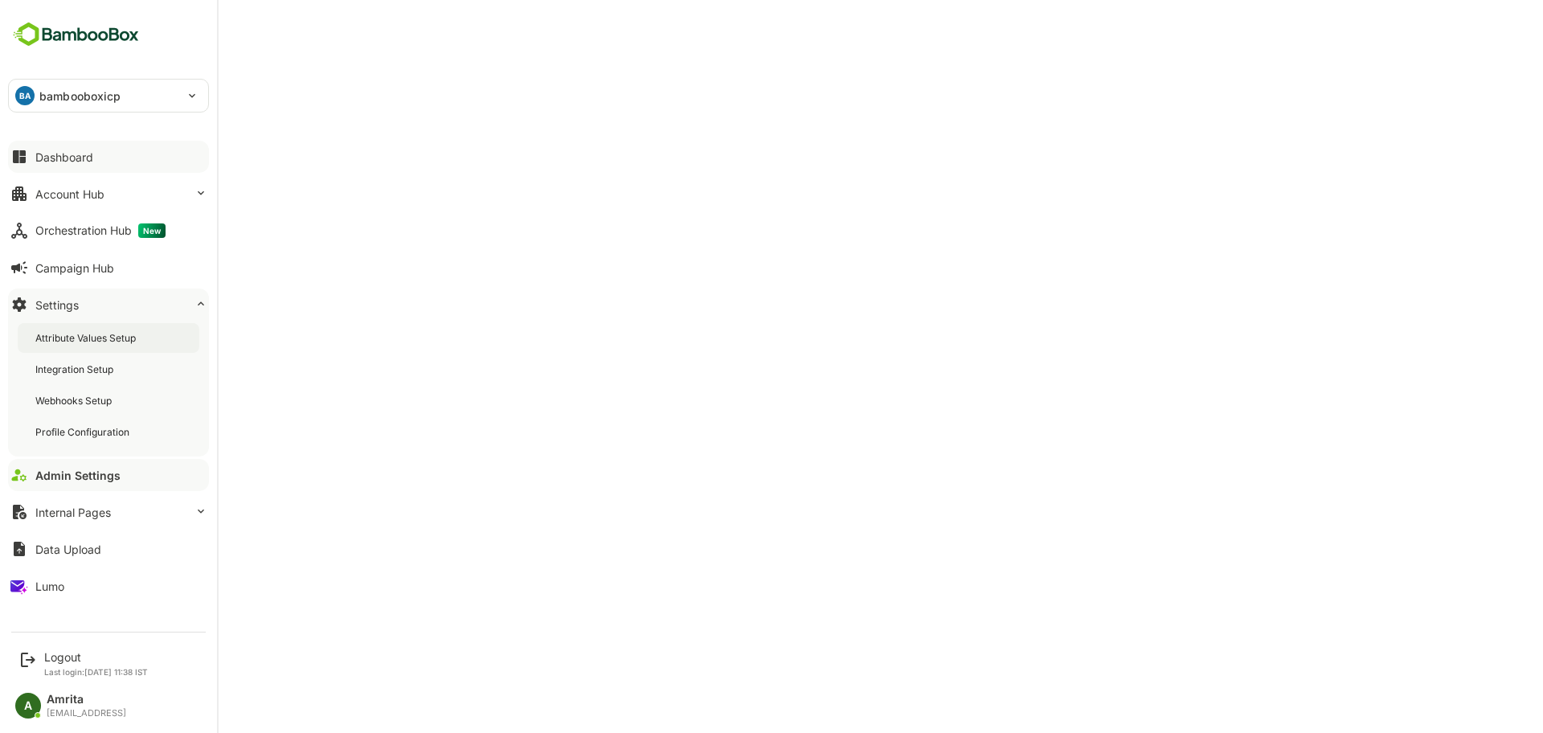
click at [101, 341] on div "Attribute Values Setup" at bounding box center [87, 338] width 104 height 14
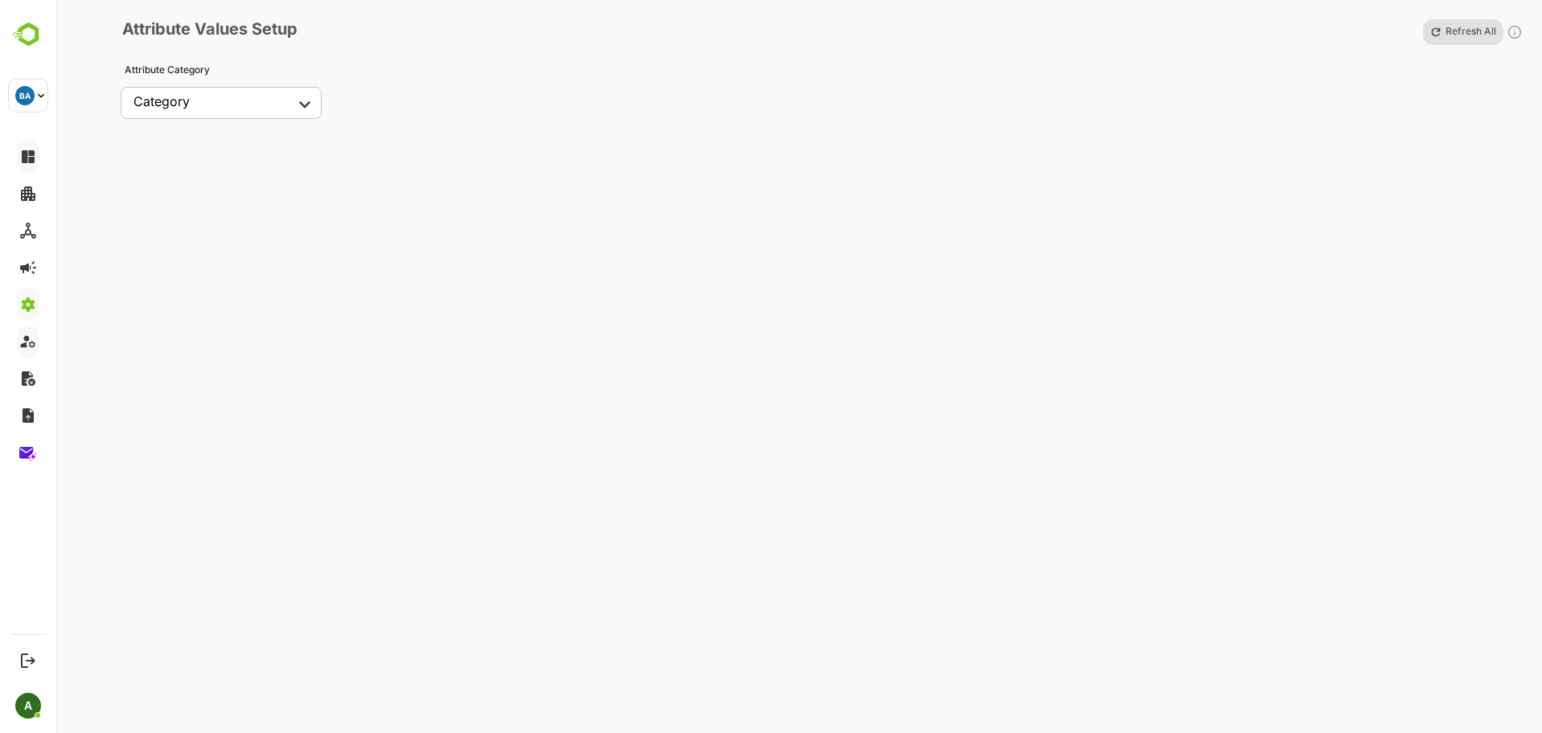
click at [296, 104] on body "**********" at bounding box center [771, 366] width 1542 height 733
click at [239, 170] on li "Contacts" at bounding box center [221, 160] width 201 height 23
type input "********"
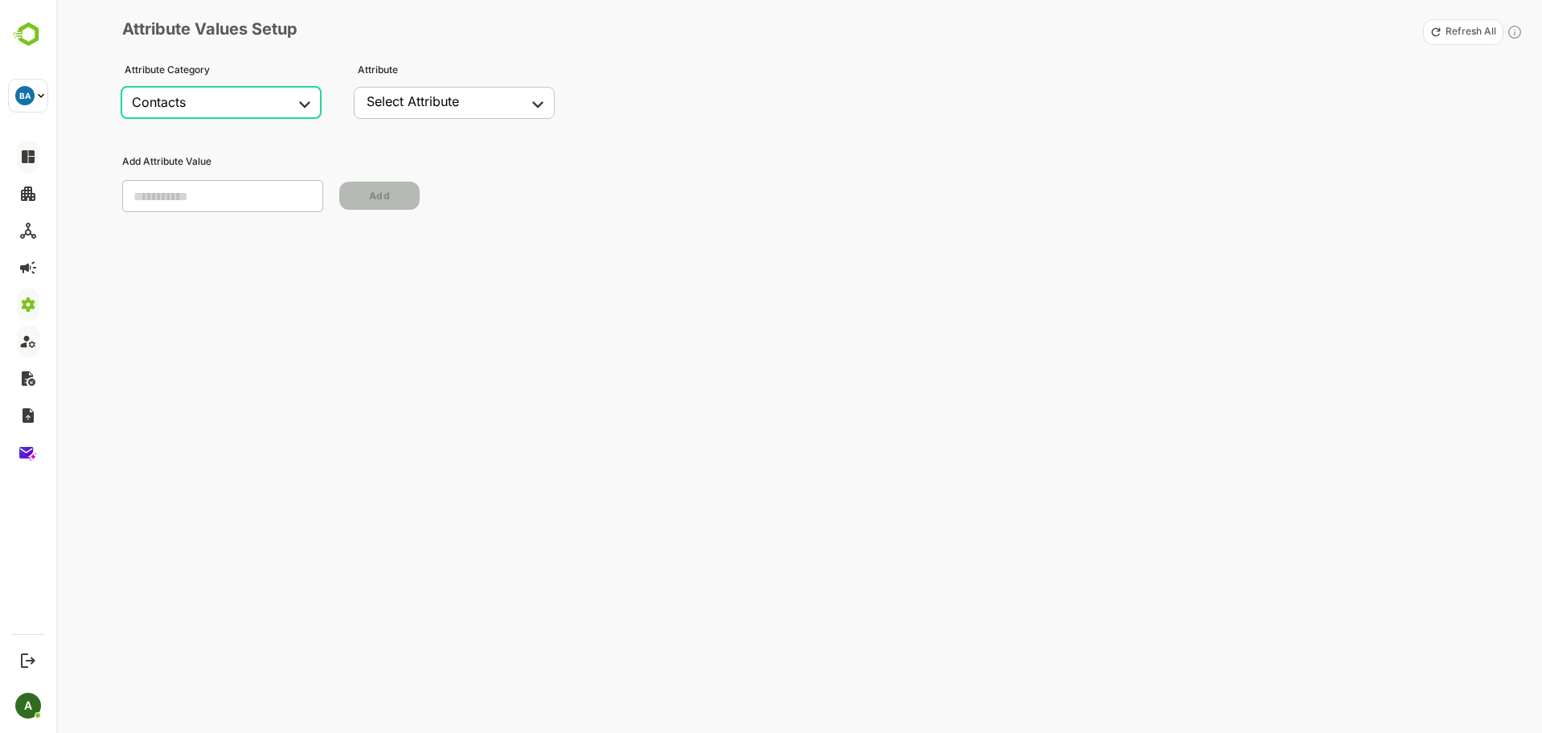
click at [435, 92] on body "**********" at bounding box center [771, 366] width 1542 height 733
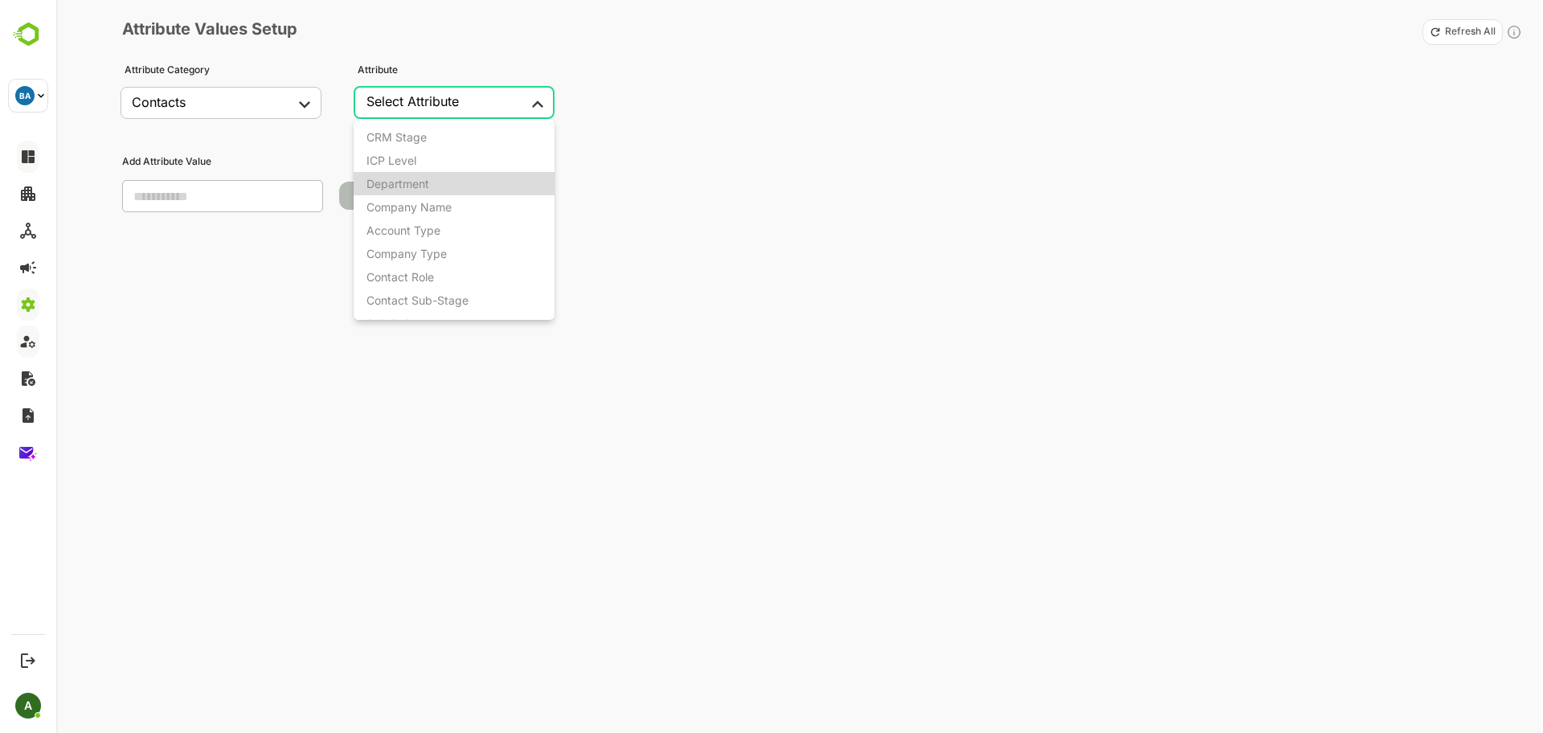
click at [461, 184] on li "Department" at bounding box center [455, 183] width 203 height 23
type input "**********"
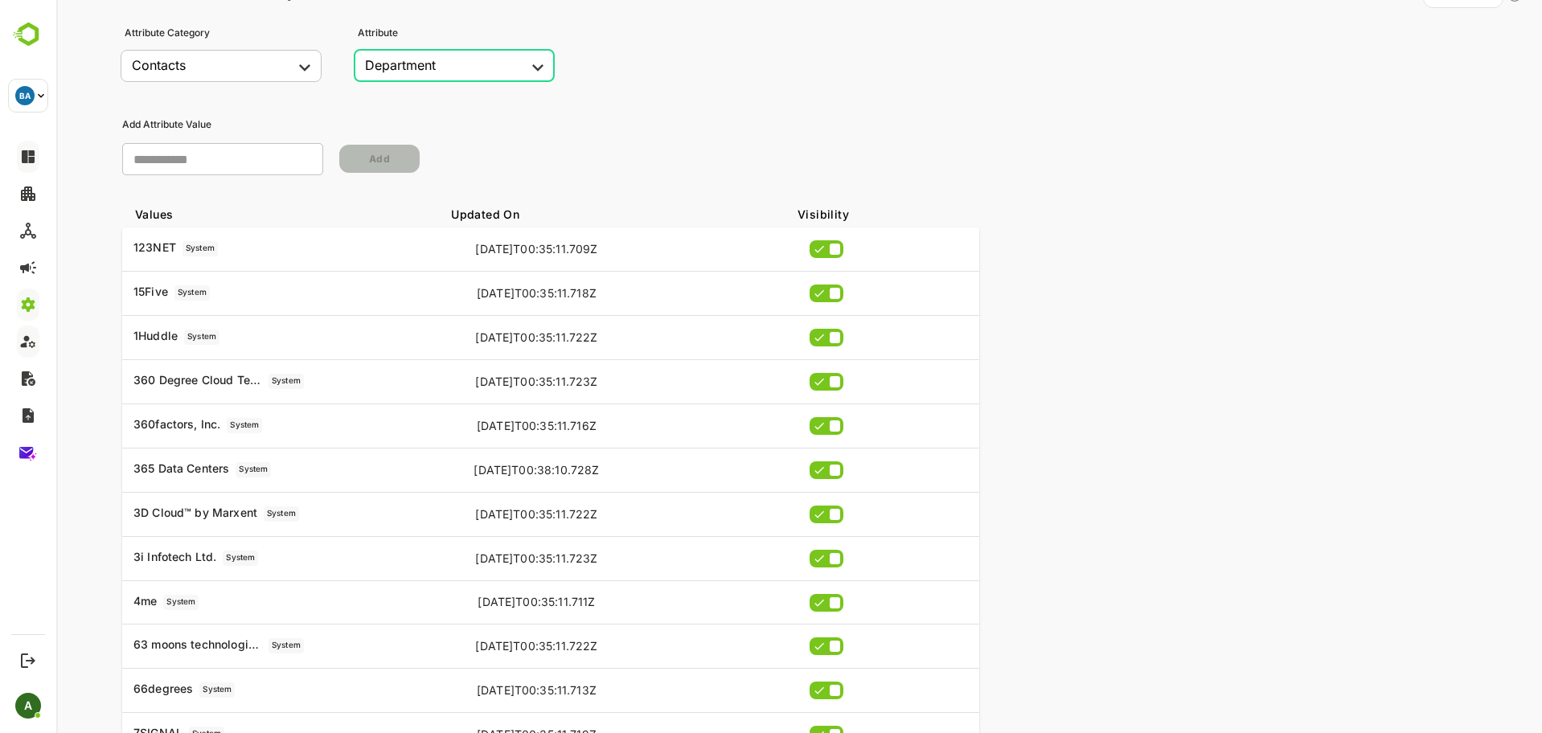
scroll to position [40, 0]
